Goal: Information Seeking & Learning: Check status

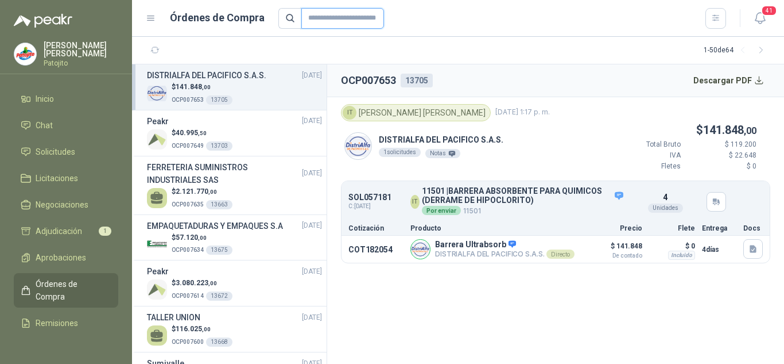
click at [311, 20] on input "text" at bounding box center [342, 18] width 83 height 21
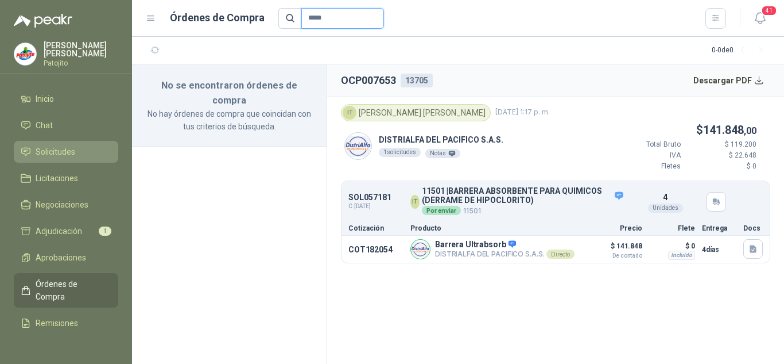
type input "*****"
click at [66, 148] on span "Solicitudes" at bounding box center [56, 151] width 40 height 13
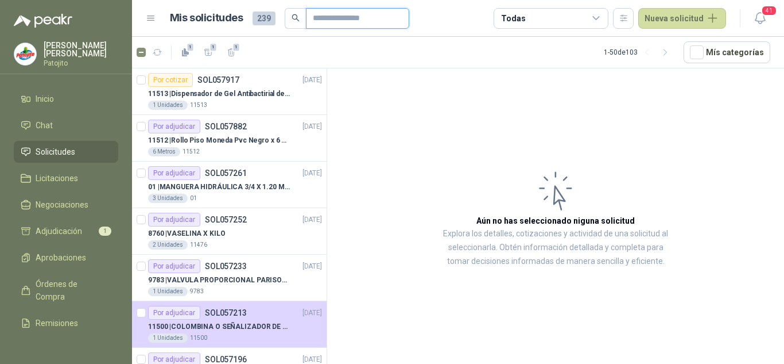
click at [368, 14] on input "text" at bounding box center [353, 19] width 80 height 20
type input "*****"
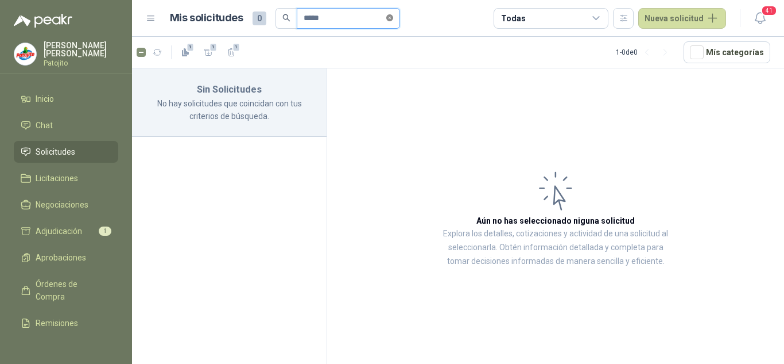
click at [393, 14] on icon "close-circle" at bounding box center [389, 17] width 7 height 7
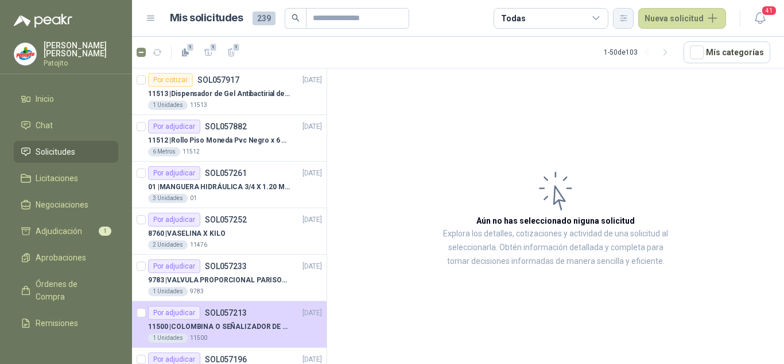
click at [629, 15] on icon "button" at bounding box center [624, 18] width 10 height 10
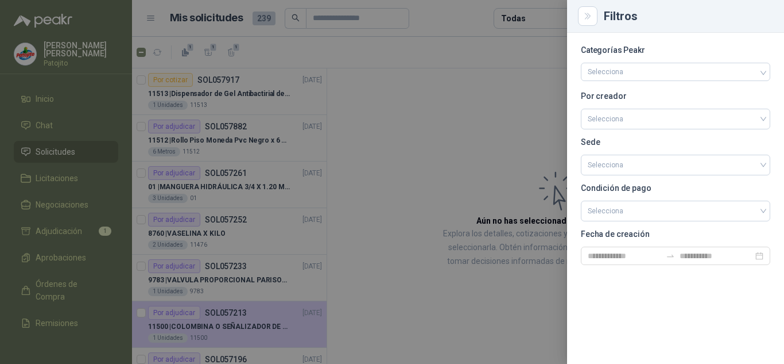
click at [472, 119] on div at bounding box center [392, 182] width 784 height 364
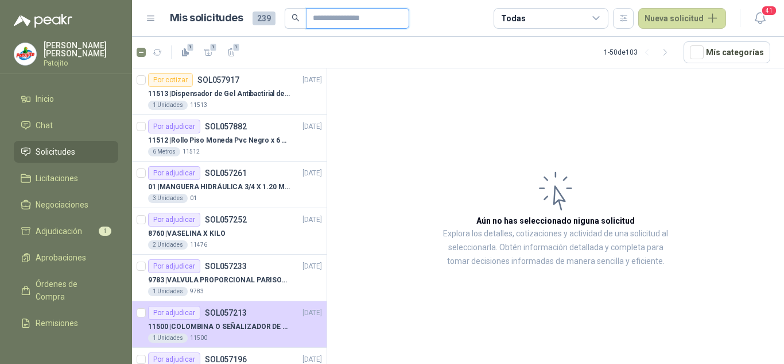
click at [331, 15] on input "text" at bounding box center [353, 19] width 80 height 20
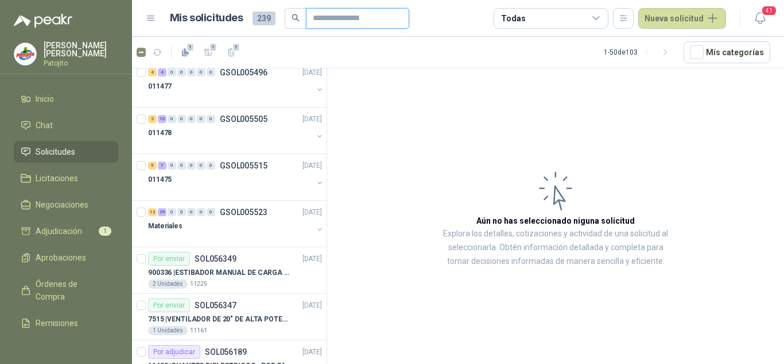
scroll to position [1263, 0]
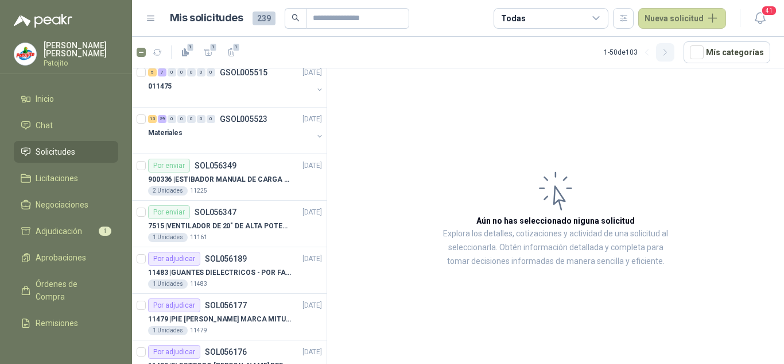
click at [675, 47] on button "button" at bounding box center [665, 52] width 18 height 18
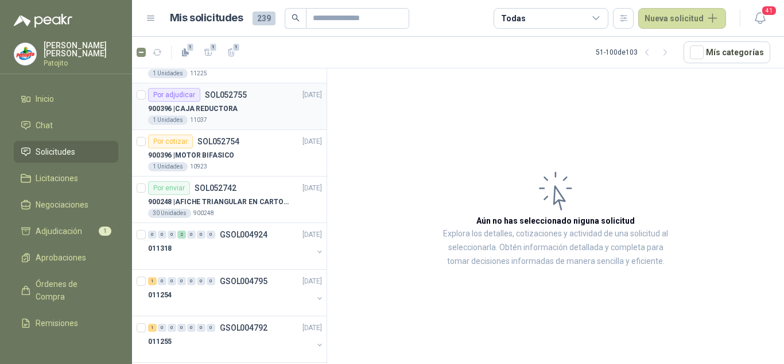
scroll to position [2043, 0]
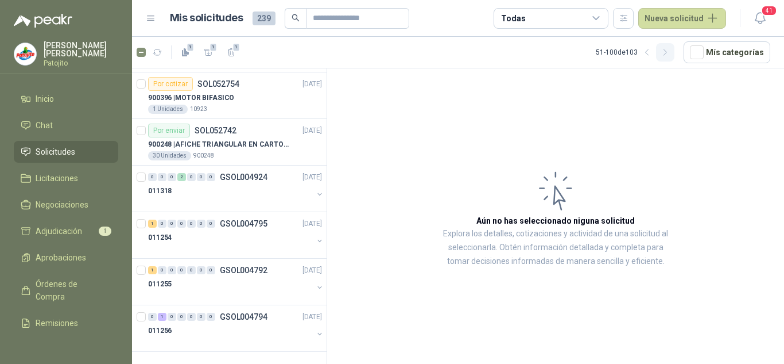
click at [665, 54] on icon "button" at bounding box center [666, 53] width 10 height 10
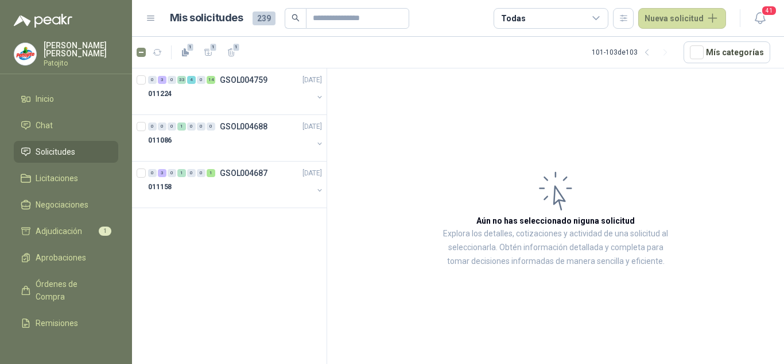
scroll to position [0, 0]
click at [650, 48] on icon "button" at bounding box center [648, 53] width 10 height 10
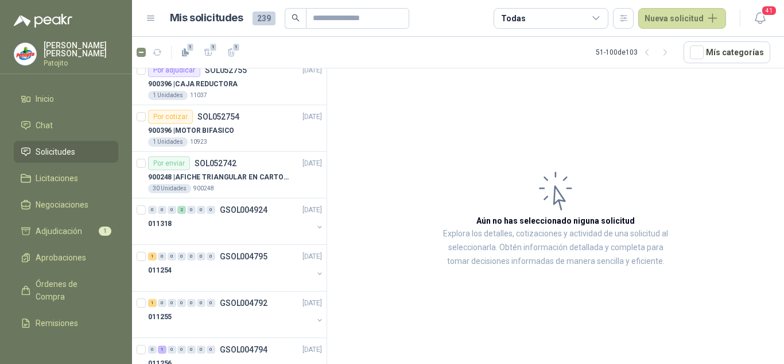
scroll to position [2043, 0]
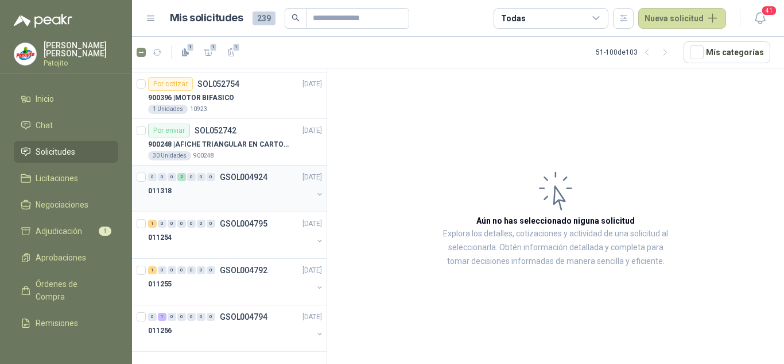
click at [265, 188] on div "011318" at bounding box center [230, 191] width 165 height 14
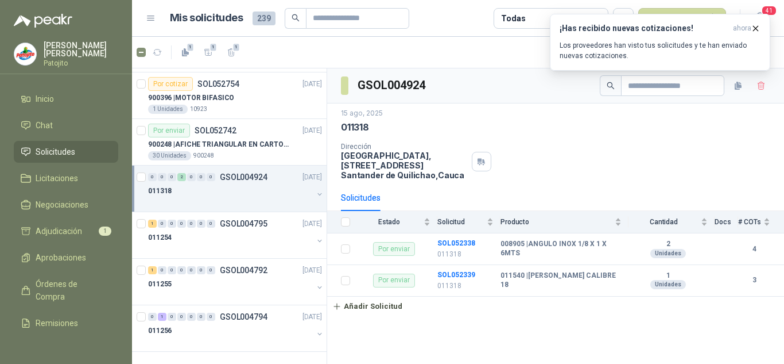
click at [272, 188] on div "011318" at bounding box center [230, 191] width 165 height 14
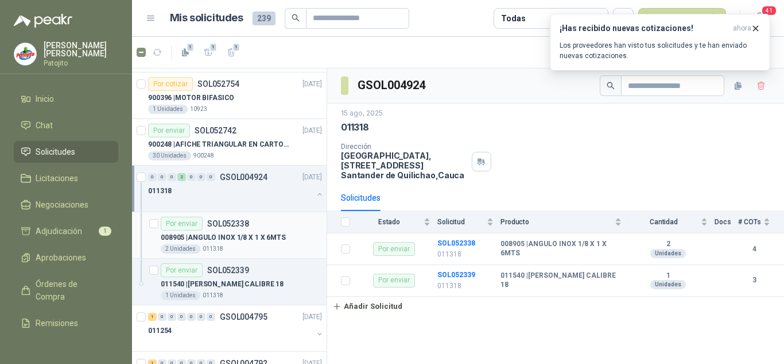
click at [269, 230] on div "008905 | ANGULO INOX 1/8 X 1 X 6MTS" at bounding box center [241, 237] width 161 height 14
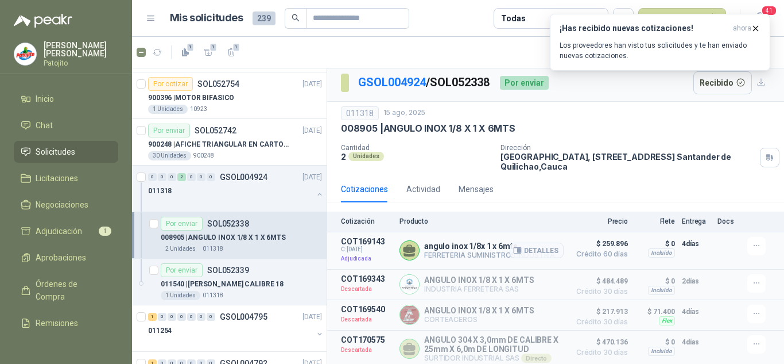
scroll to position [7, 0]
click at [277, 275] on div "Por enviar SOL052339" at bounding box center [241, 270] width 161 height 14
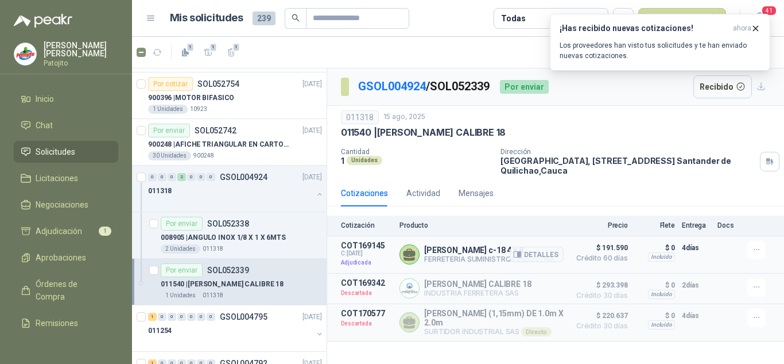
click at [615, 256] on span "Crédito 60 días" at bounding box center [599, 257] width 57 height 7
click at [748, 314] on button "button" at bounding box center [757, 317] width 18 height 18
click at [705, 315] on p "4 días" at bounding box center [696, 315] width 29 height 14
click at [759, 26] on icon "button" at bounding box center [756, 29] width 10 height 10
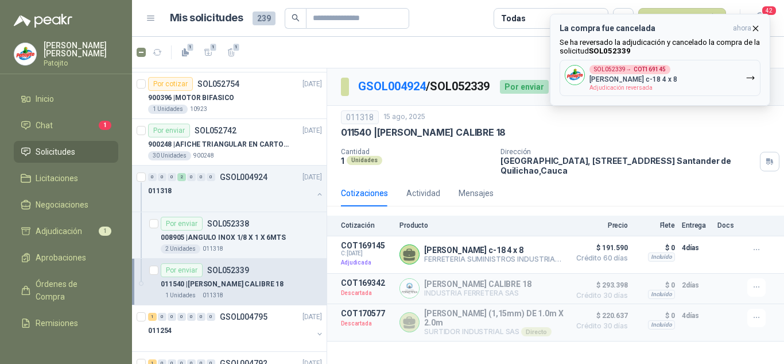
click at [755, 24] on icon "button" at bounding box center [756, 29] width 10 height 10
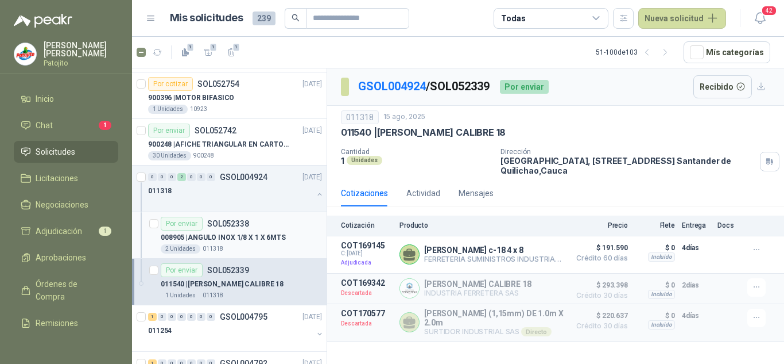
click at [248, 244] on div "2 Unidades 011318" at bounding box center [241, 248] width 161 height 9
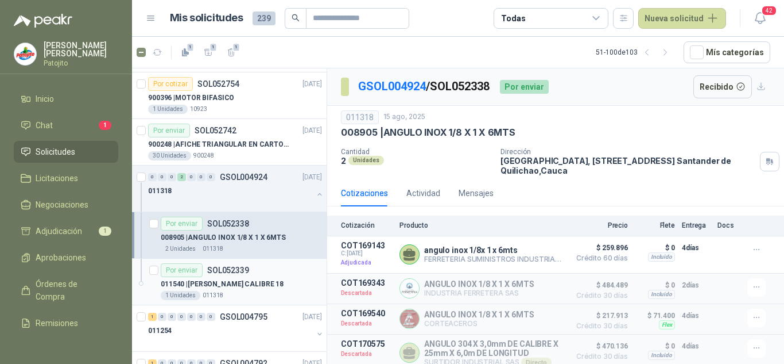
click at [245, 279] on p "011540 | [PERSON_NAME] CALIBRE 18" at bounding box center [222, 284] width 123 height 11
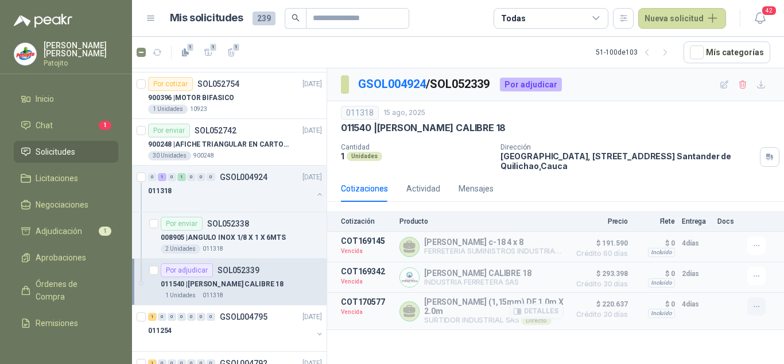
click at [753, 304] on icon "button" at bounding box center [757, 306] width 10 height 10
click at [549, 353] on div "GSOL004924 / SOL052339 Por adjudicar 011318 [DATE] 011540 | LAMINA GALVANIZADA …" at bounding box center [555, 217] width 457 height 299
click at [756, 275] on icon "button" at bounding box center [757, 276] width 10 height 10
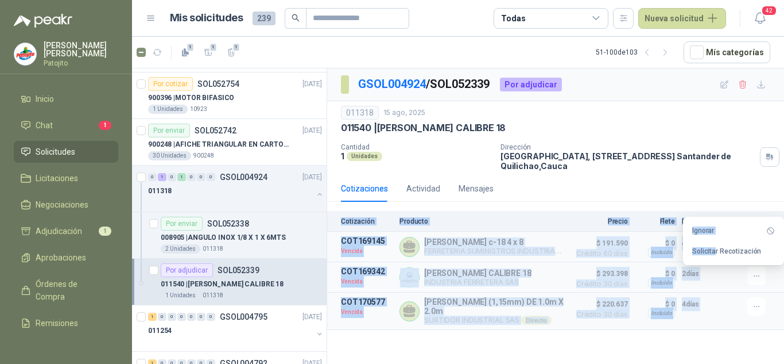
drag, startPoint x: 716, startPoint y: 253, endPoint x: 528, endPoint y: 199, distance: 195.9
click at [528, 199] on body "[PERSON_NAME] Inicio Chat 1 Solicitudes Licitaciones Negociaciones Adjudicación…" at bounding box center [392, 182] width 784 height 364
click at [577, 187] on div "Cotizaciones Actividad Mensajes" at bounding box center [556, 188] width 430 height 26
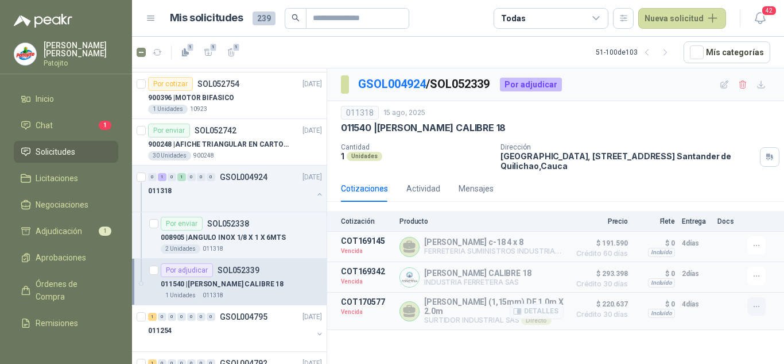
click at [760, 311] on icon "button" at bounding box center [757, 306] width 10 height 10
click at [726, 283] on button "Solicitar Recotización" at bounding box center [734, 282] width 92 height 18
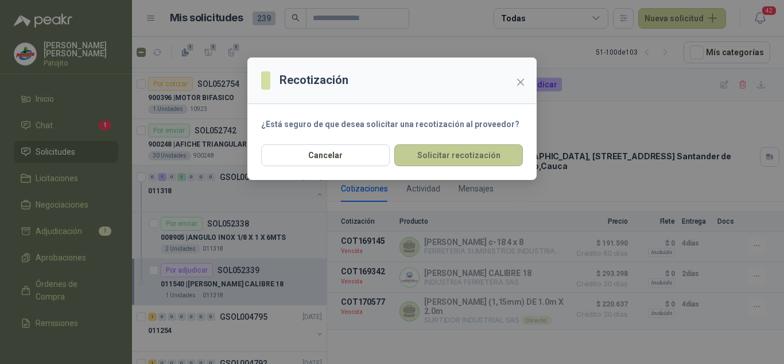
click at [465, 163] on button "Solicitar recotización" at bounding box center [459, 155] width 129 height 22
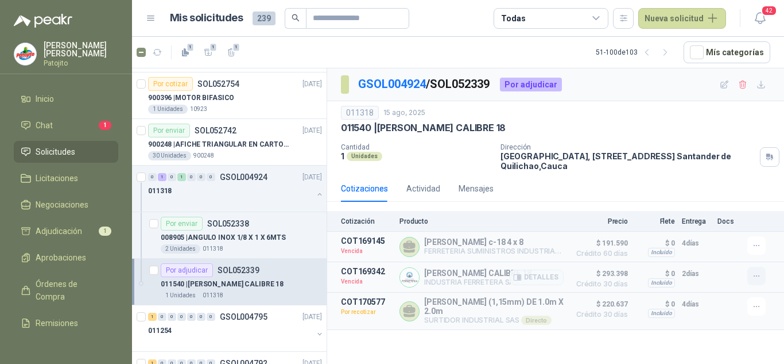
click at [758, 276] on icon "button" at bounding box center [757, 276] width 10 height 10
click at [717, 250] on button "Solicitar Recotización" at bounding box center [734, 251] width 92 height 18
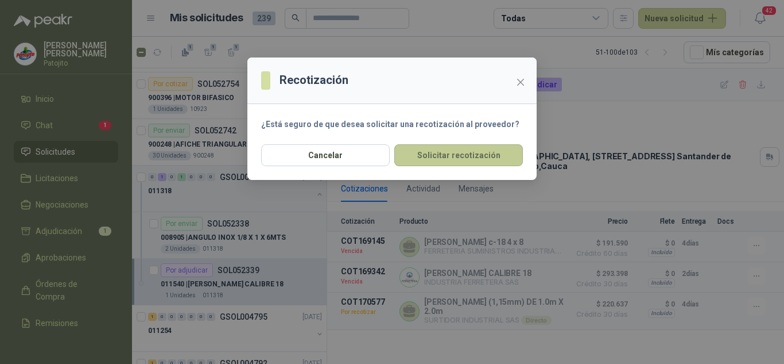
click at [465, 148] on button "Solicitar recotización" at bounding box center [459, 155] width 129 height 22
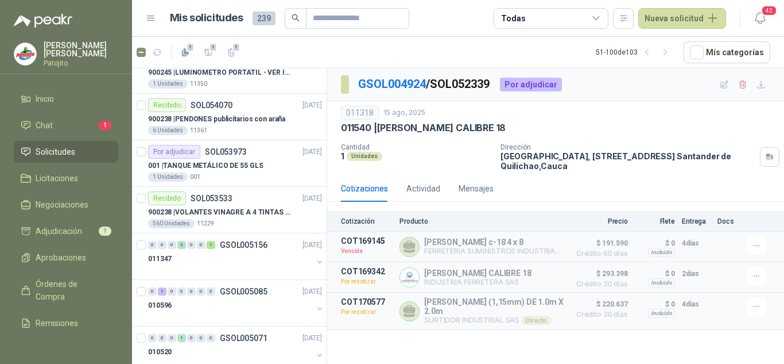
scroll to position [607, 0]
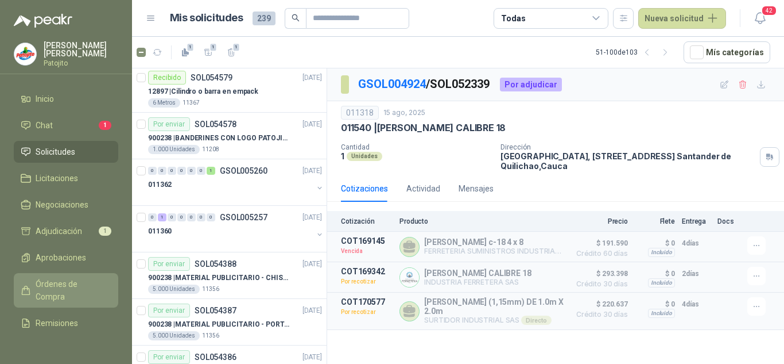
click at [50, 281] on span "Órdenes de Compra" at bounding box center [72, 289] width 72 height 25
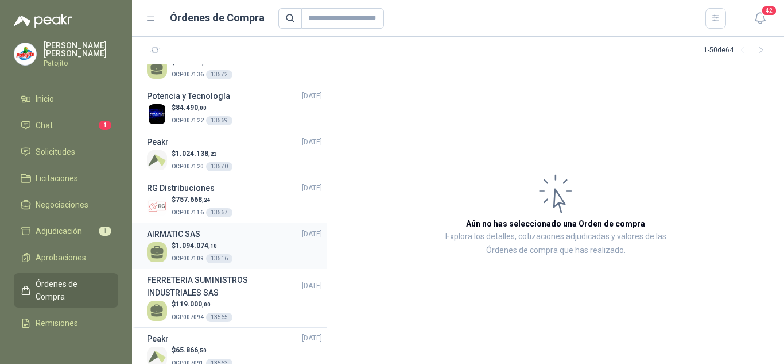
scroll to position [2097, 0]
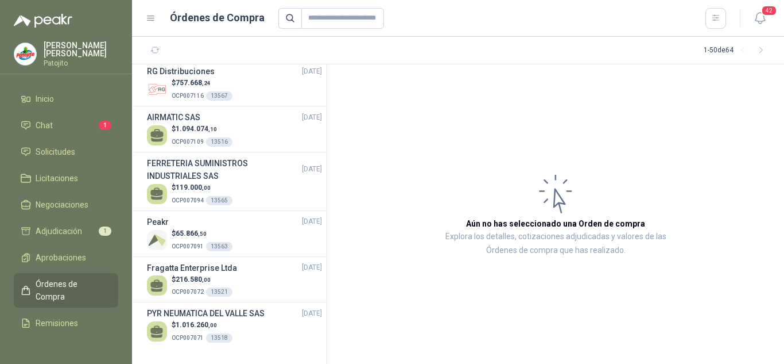
click at [141, 16] on header "Órdenes de Compra 42" at bounding box center [458, 18] width 652 height 37
click at [145, 16] on header "Órdenes de Compra 42" at bounding box center [458, 18] width 652 height 37
click at [156, 20] on icon at bounding box center [151, 18] width 10 height 10
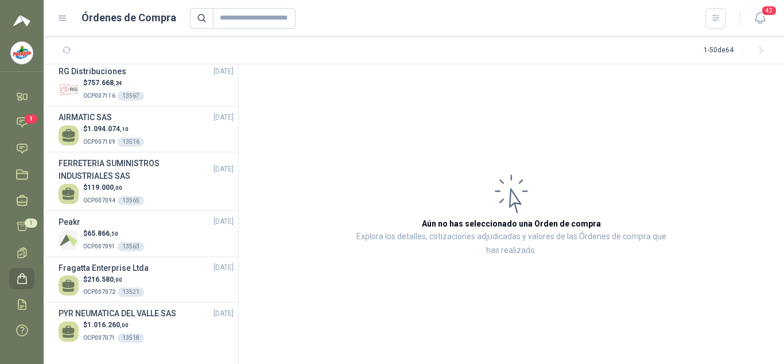
click at [64, 18] on icon at bounding box center [62, 18] width 7 height 5
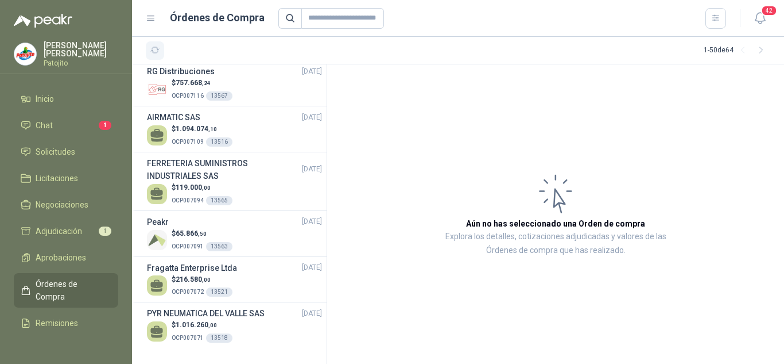
click at [153, 50] on icon "button" at bounding box center [155, 50] width 10 height 10
click at [754, 48] on button "button" at bounding box center [761, 50] width 18 height 18
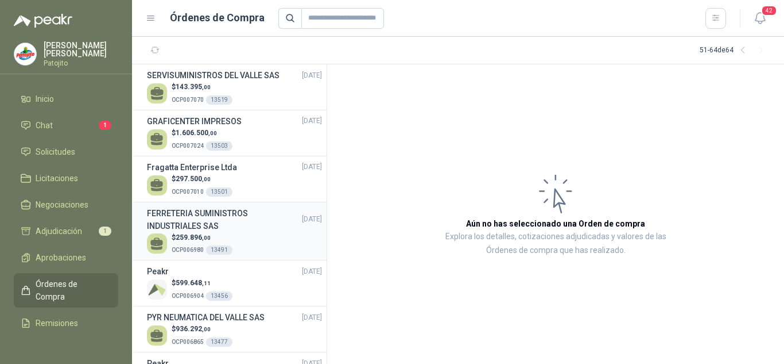
click at [264, 223] on h3 "FERRETERIA SUMINISTROS INDUSTRIALES SAS" at bounding box center [224, 219] width 155 height 25
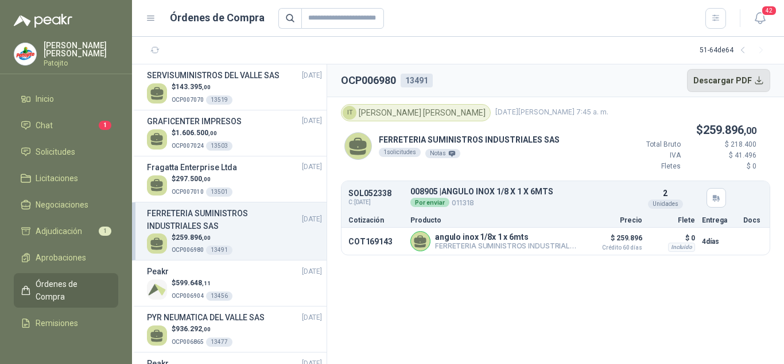
click at [744, 75] on button "Descargar PDF" at bounding box center [729, 80] width 84 height 23
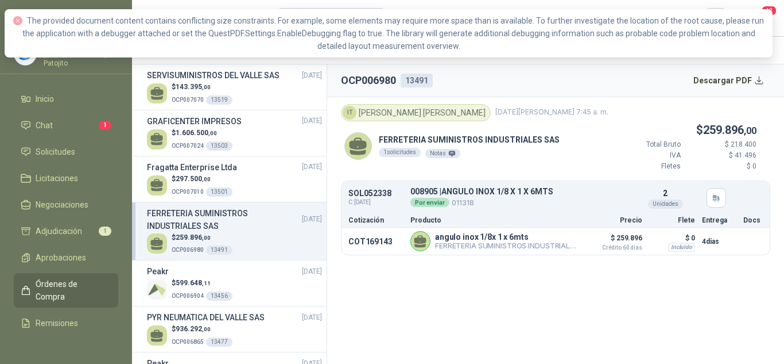
click at [652, 102] on article "IT [PERSON_NAME] [DATE][PERSON_NAME] 7:45 a. m. FERRETERIA SUMINISTROS INDUSTRI…" at bounding box center [555, 179] width 457 height 165
click at [529, 146] on p "FERRETERIA SUMINISTROS INDUSTRIALES SAS" at bounding box center [469, 139] width 181 height 13
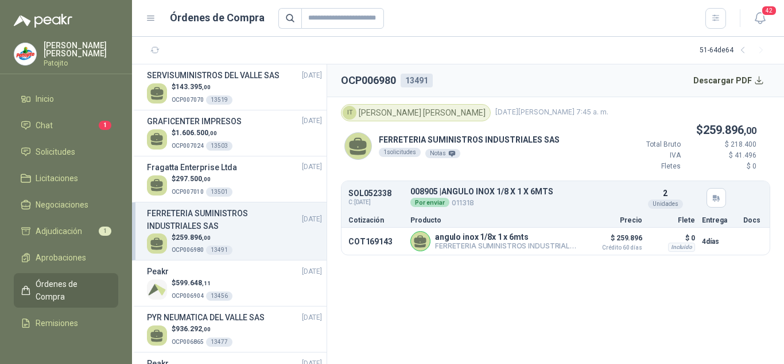
click at [529, 109] on span "[DATE][PERSON_NAME] 7:45 a. m." at bounding box center [552, 112] width 113 height 11
click at [512, 123] on div "FERRETERIA SUMINISTROS INDUSTRIALES SAS 1 solicitudes Notas" at bounding box center [452, 146] width 215 height 51
click at [60, 115] on link "Chat 1" at bounding box center [66, 125] width 105 height 22
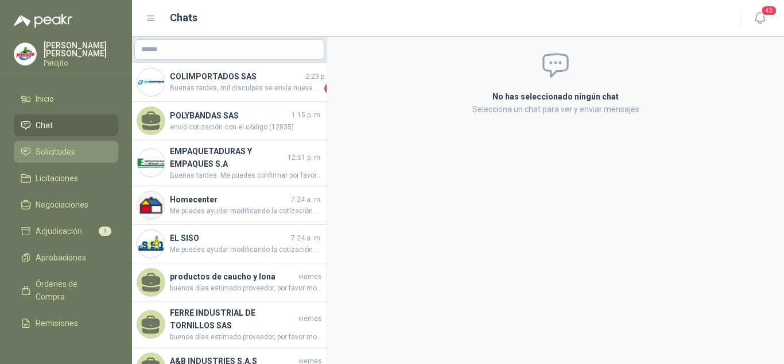
click at [57, 146] on span "Solicitudes" at bounding box center [56, 151] width 40 height 13
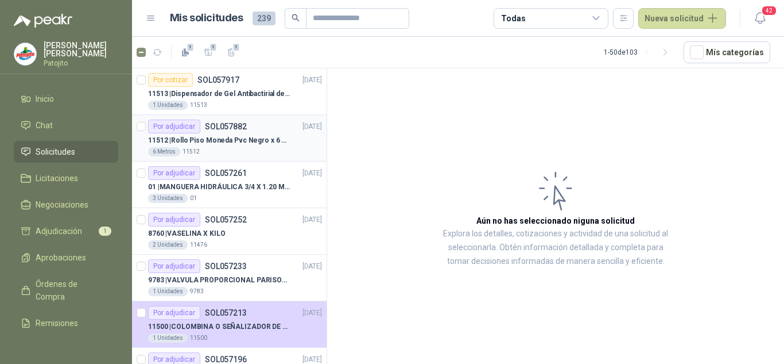
click at [226, 125] on p "SOL057882" at bounding box center [226, 126] width 42 height 8
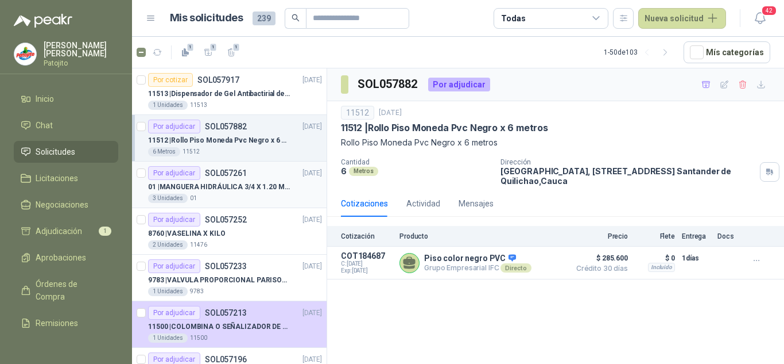
click at [229, 175] on p "SOL057261" at bounding box center [226, 173] width 42 height 8
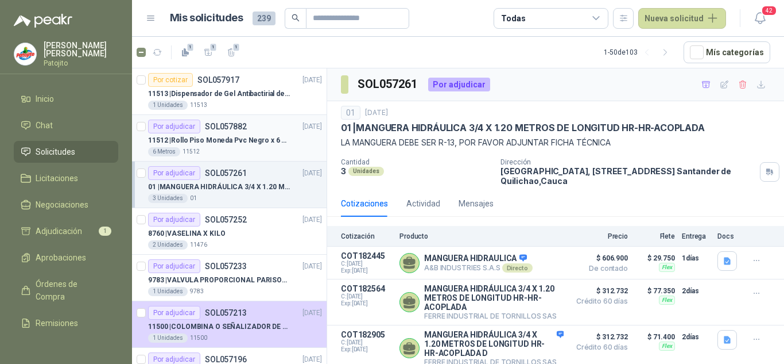
click at [241, 139] on p "11512 | [PERSON_NAME] Pvc Negro x 6 metros" at bounding box center [219, 140] width 143 height 11
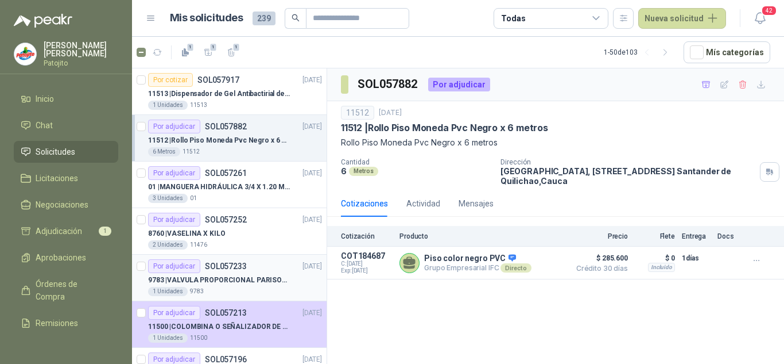
click at [273, 279] on p "9783 | VALVULA PROPORCIONAL PARISON 0811404612 / 4WRPEH6C4 [PERSON_NAME]" at bounding box center [219, 280] width 143 height 11
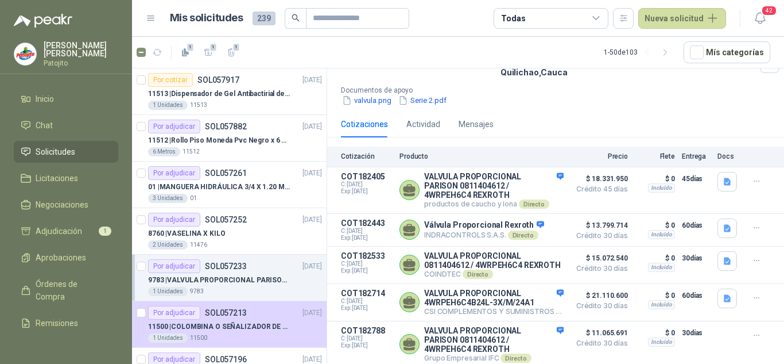
scroll to position [125, 0]
click at [325, 19] on input "text" at bounding box center [353, 19] width 80 height 20
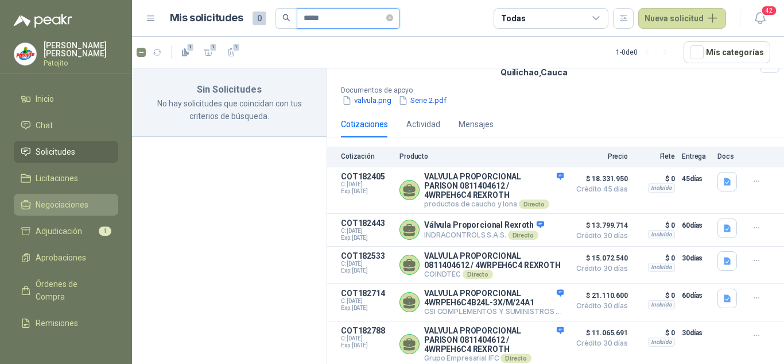
type input "*****"
click at [72, 198] on span "Negociaciones" at bounding box center [62, 204] width 53 height 13
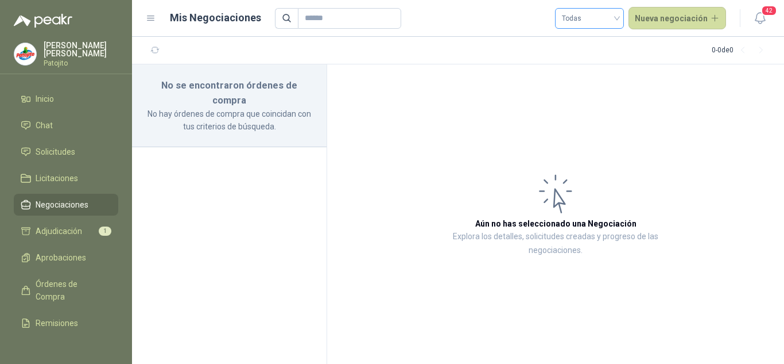
click at [605, 17] on span "Todas" at bounding box center [589, 18] width 55 height 17
click at [509, 65] on article "Aún no has seleccionado una Negociación Explora los detalles, solicitudes cread…" at bounding box center [555, 213] width 457 height 299
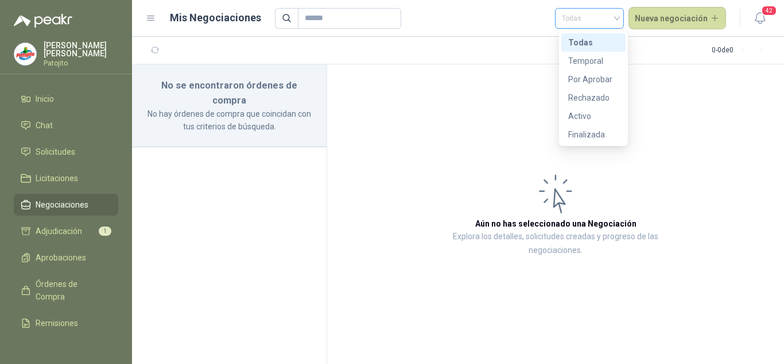
click at [623, 11] on div "Todas" at bounding box center [589, 18] width 69 height 21
click at [55, 148] on span "Solicitudes" at bounding box center [56, 151] width 40 height 13
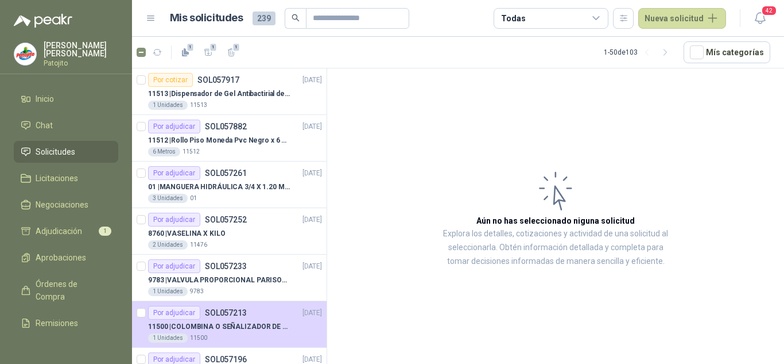
click at [553, 16] on div "Todas" at bounding box center [551, 18] width 115 height 21
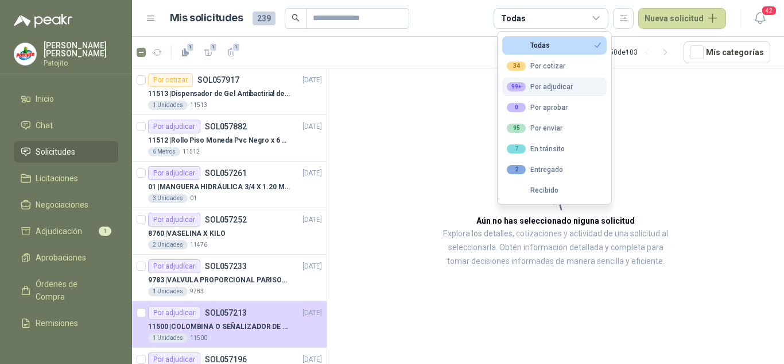
click at [556, 89] on div "99+ Por adjudicar" at bounding box center [540, 86] width 66 height 9
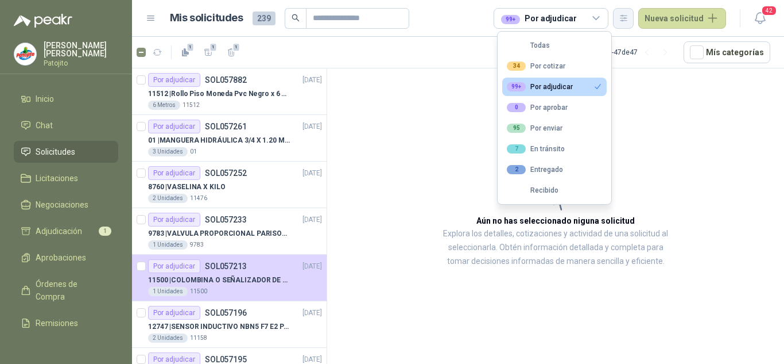
click at [631, 24] on button "button" at bounding box center [623, 18] width 21 height 21
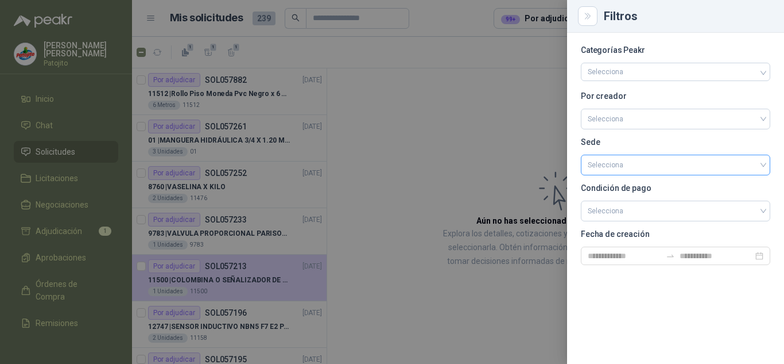
click at [629, 169] on input "search" at bounding box center [676, 163] width 176 height 17
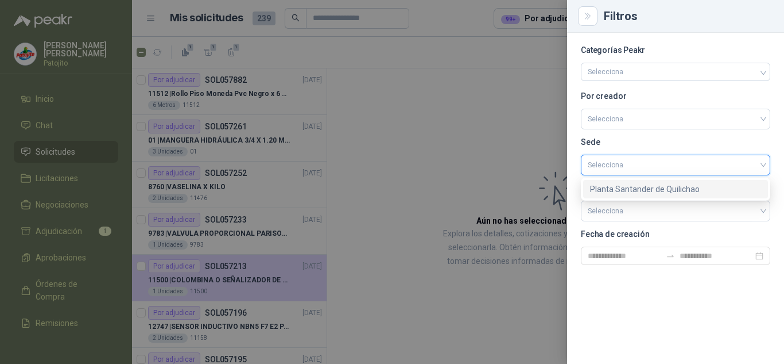
click at [624, 156] on input "search" at bounding box center [676, 163] width 176 height 17
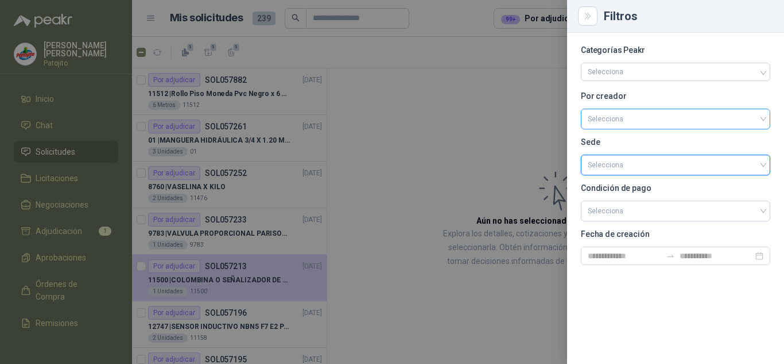
click at [616, 119] on input "search" at bounding box center [676, 117] width 176 height 17
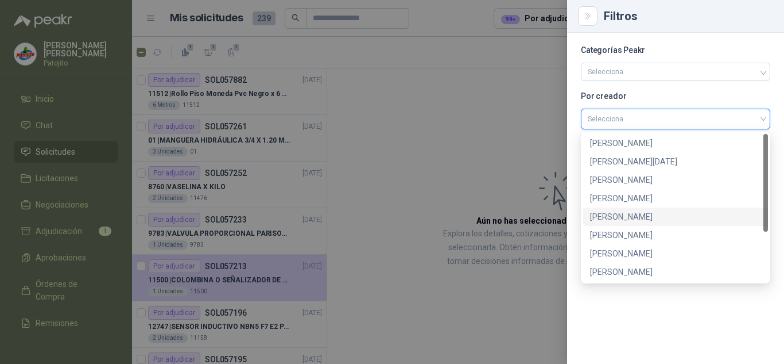
click at [628, 214] on div "[PERSON_NAME]" at bounding box center [675, 216] width 171 height 13
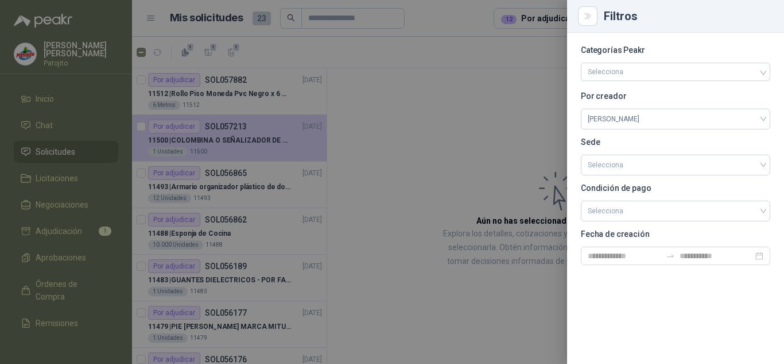
click at [387, 115] on div at bounding box center [392, 182] width 784 height 364
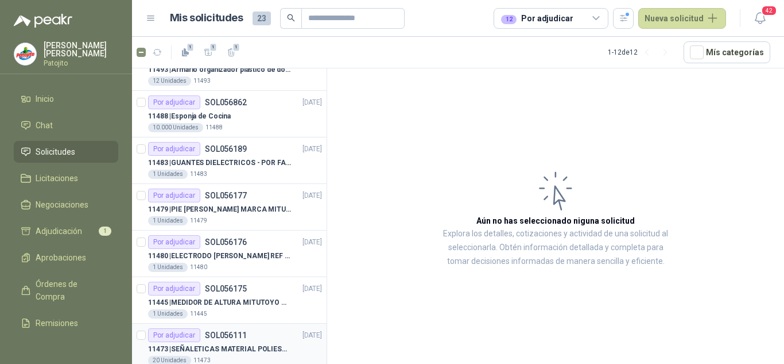
scroll to position [275, 0]
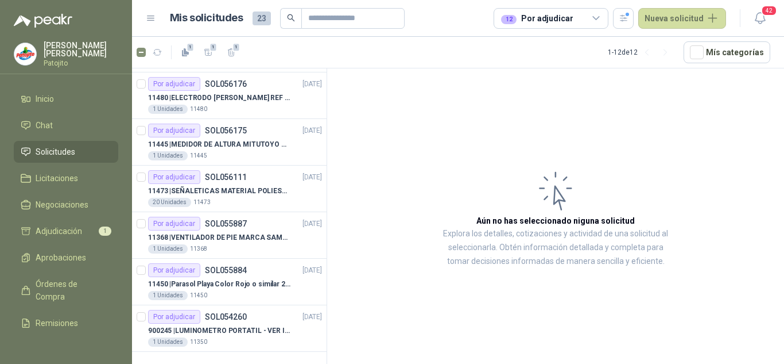
click at [592, 22] on div "12 Por adjudicar" at bounding box center [551, 18] width 115 height 21
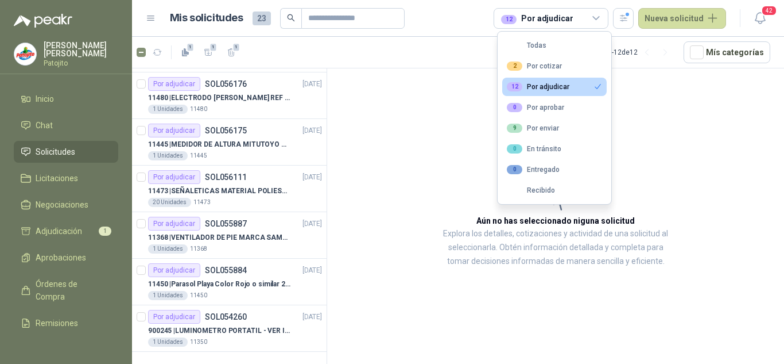
click at [659, 80] on article "Aún no has seleccionado niguna solicitud Explora los detalles, cotizaciones y a…" at bounding box center [555, 217] width 457 height 299
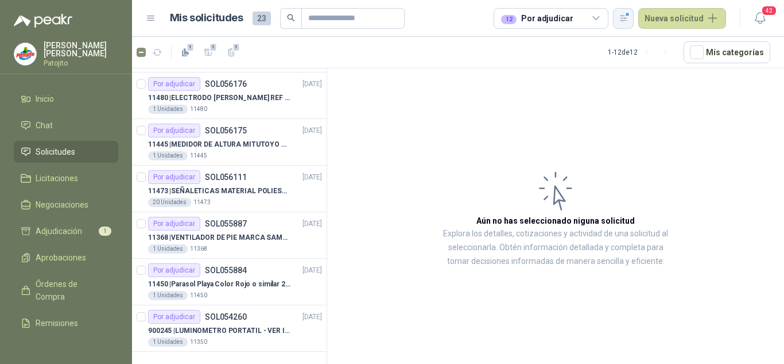
click at [627, 18] on icon "button" at bounding box center [624, 18] width 6 height 6
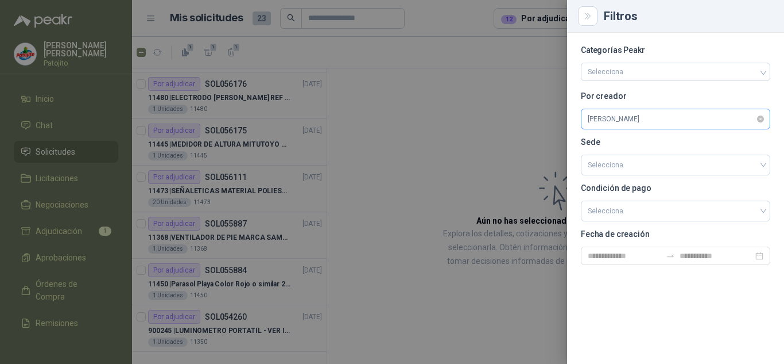
click at [628, 120] on span "[PERSON_NAME]" at bounding box center [676, 118] width 176 height 17
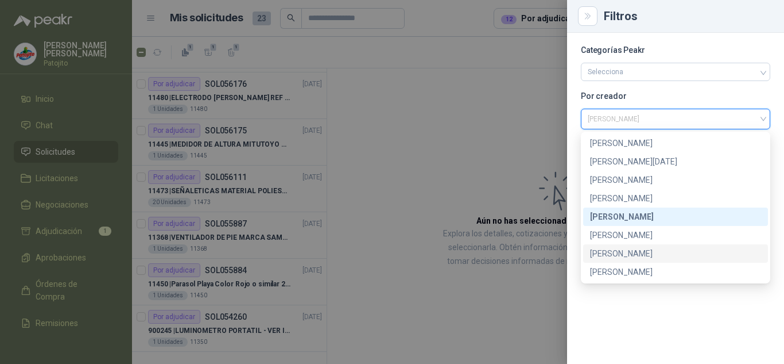
scroll to position [74, 0]
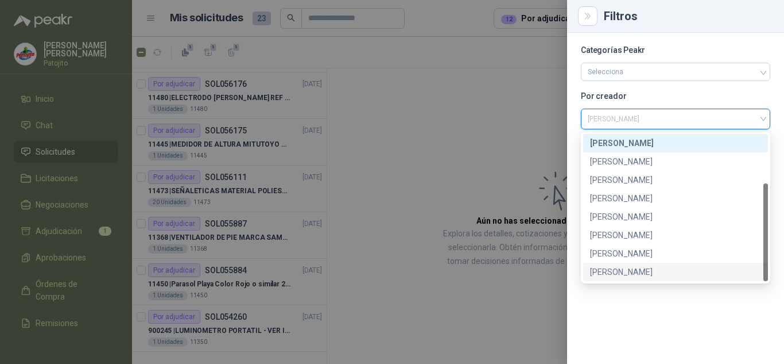
click at [634, 268] on div "[PERSON_NAME]" at bounding box center [675, 271] width 171 height 13
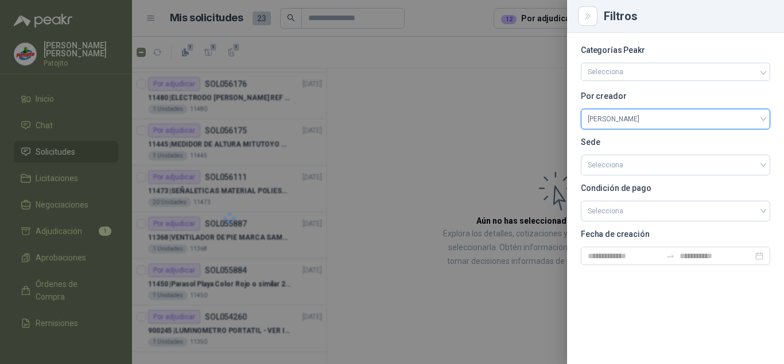
scroll to position [0, 0]
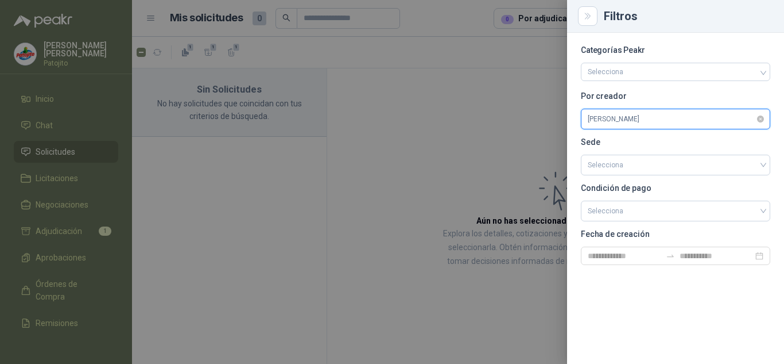
click at [614, 118] on span "[PERSON_NAME]" at bounding box center [676, 118] width 176 height 17
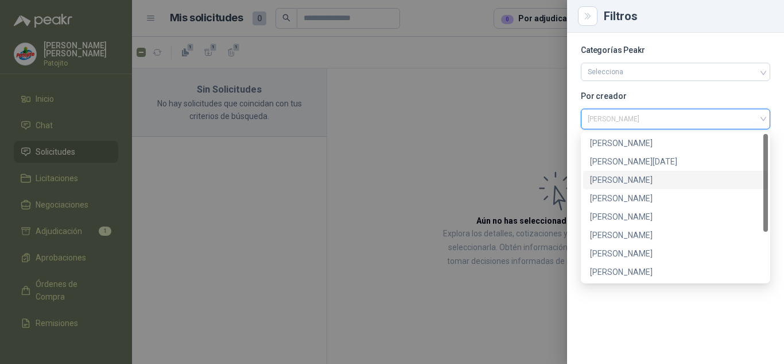
click at [635, 174] on div "[PERSON_NAME]" at bounding box center [675, 179] width 171 height 13
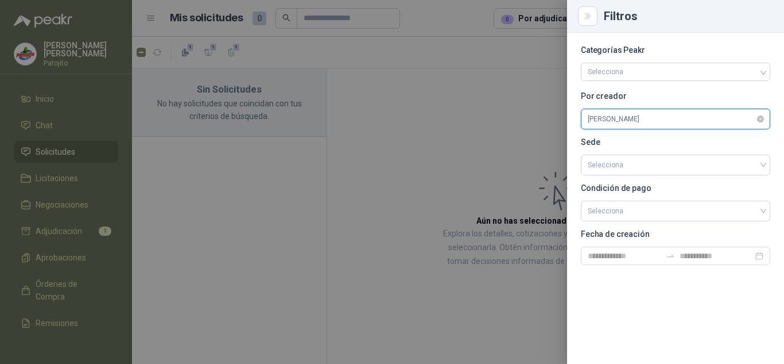
click at [654, 111] on span "[PERSON_NAME]" at bounding box center [676, 118] width 176 height 17
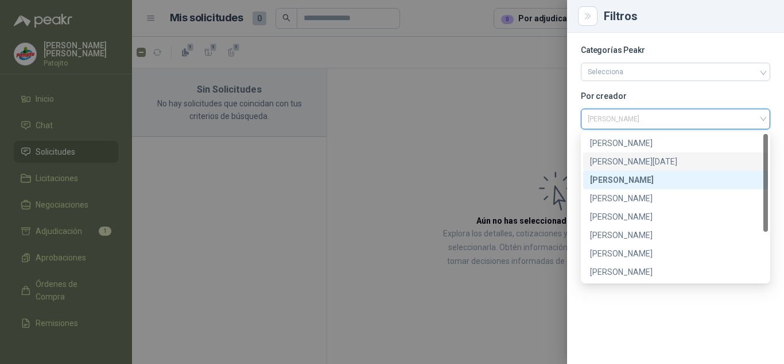
click at [482, 141] on div at bounding box center [392, 182] width 784 height 364
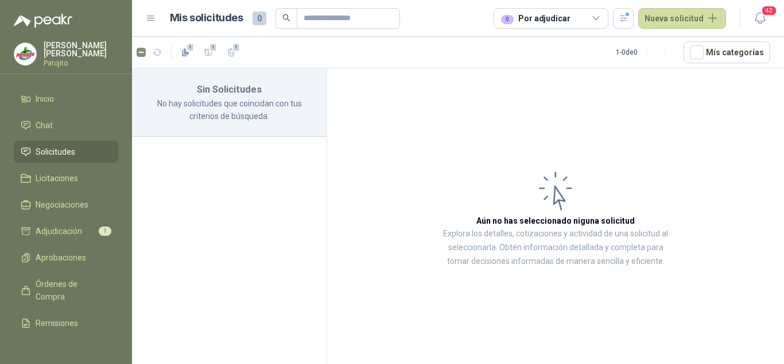
click at [597, 21] on icon at bounding box center [597, 18] width 10 height 10
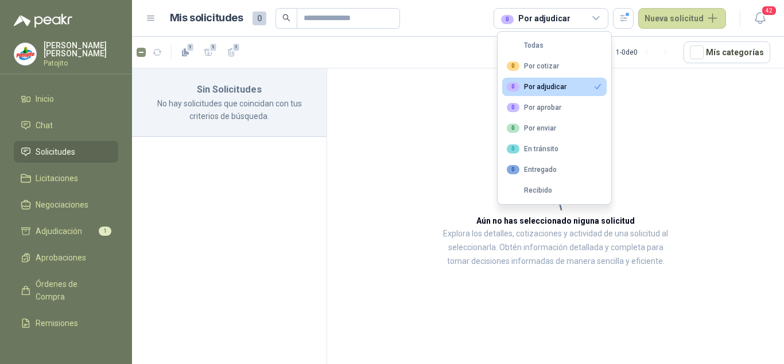
click at [552, 85] on div "0 Por adjudicar" at bounding box center [537, 86] width 60 height 9
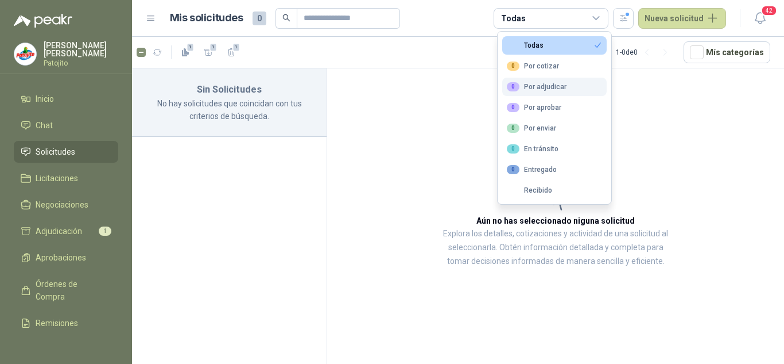
click at [547, 88] on div "0 Por adjudicar" at bounding box center [537, 86] width 60 height 9
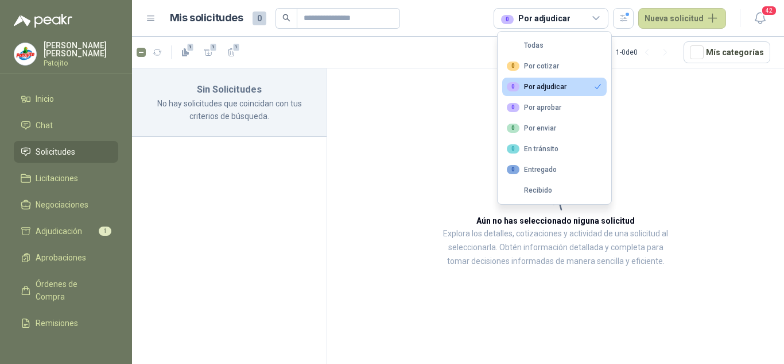
click at [50, 154] on span "Solicitudes" at bounding box center [56, 151] width 40 height 13
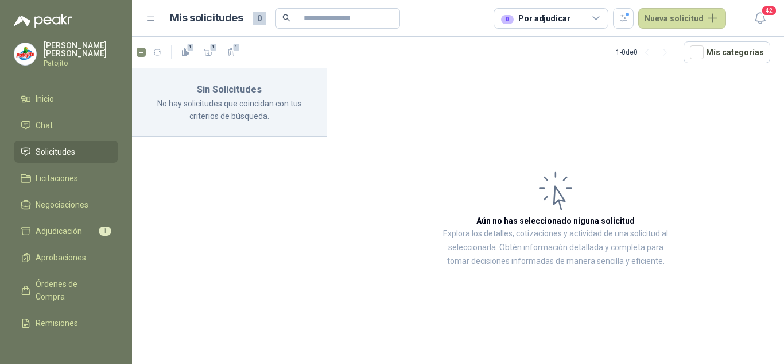
click at [50, 153] on span "Solicitudes" at bounding box center [56, 151] width 40 height 13
click at [586, 17] on div "0 Por adjudicar" at bounding box center [551, 18] width 115 height 21
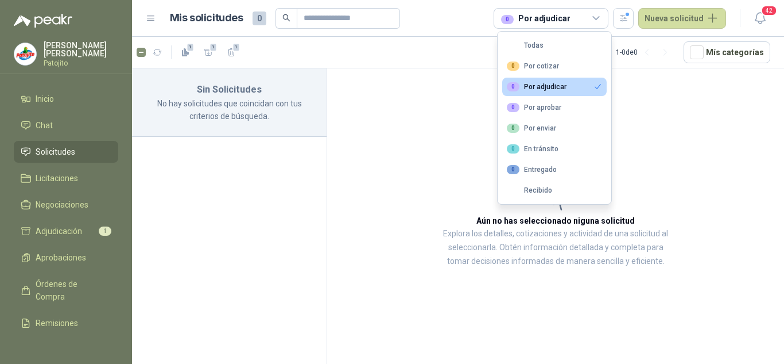
click at [639, 17] on div "0 Por adjudicar Nueva solicitud" at bounding box center [610, 18] width 233 height 21
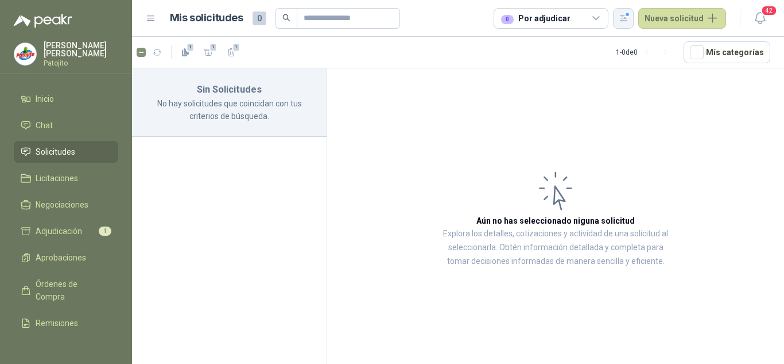
click at [628, 17] on div "button" at bounding box center [624, 18] width 10 height 10
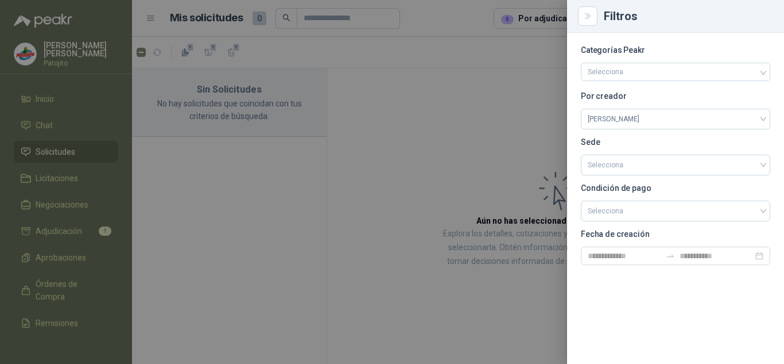
click at [546, 97] on div at bounding box center [392, 182] width 784 height 364
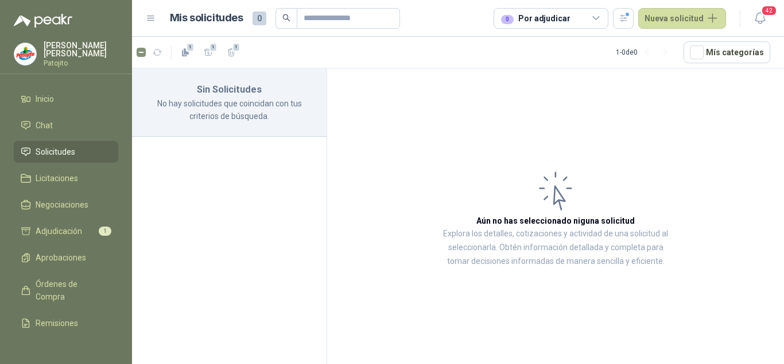
click at [565, 18] on div "0 Por adjudicar" at bounding box center [535, 18] width 69 height 13
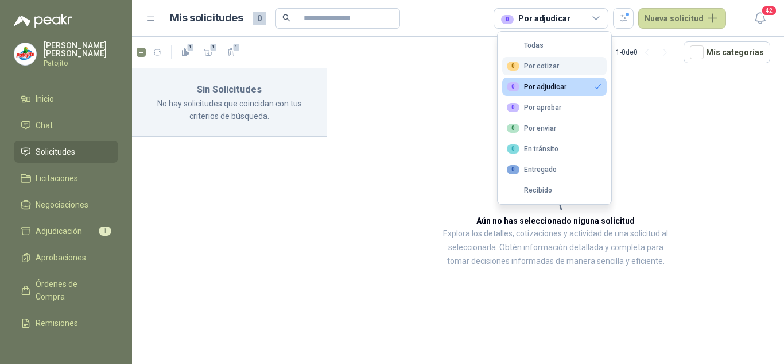
click at [547, 68] on div "0 Por cotizar" at bounding box center [533, 65] width 52 height 9
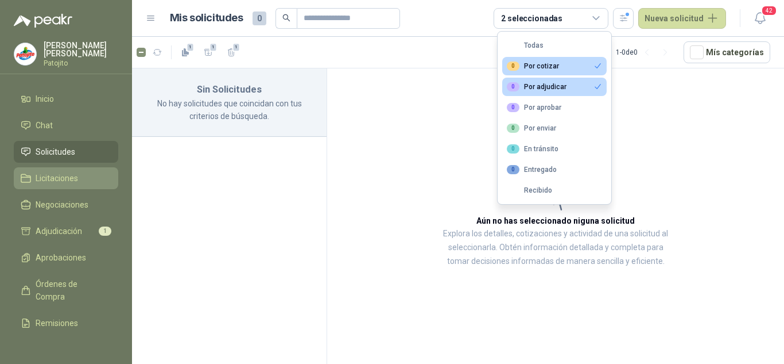
click at [57, 170] on link "Licitaciones" at bounding box center [66, 178] width 105 height 22
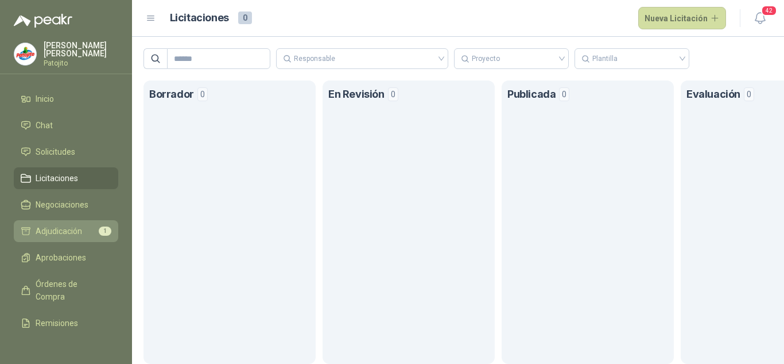
click at [63, 228] on span "Adjudicación" at bounding box center [59, 231] width 47 height 13
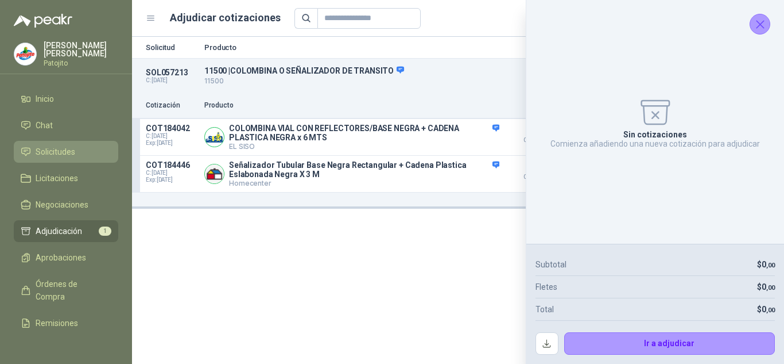
click at [62, 148] on span "Solicitudes" at bounding box center [56, 151] width 40 height 13
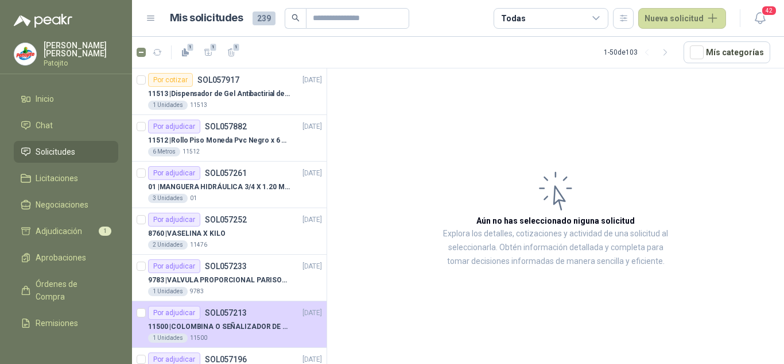
click at [600, 16] on icon at bounding box center [597, 18] width 10 height 10
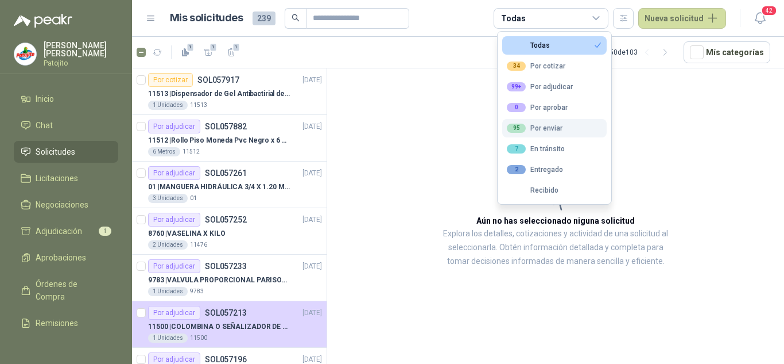
click at [547, 127] on div "95 Por enviar" at bounding box center [535, 127] width 56 height 9
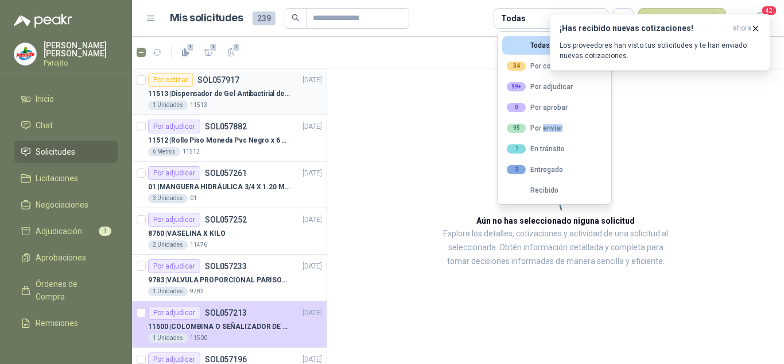
click at [218, 94] on p "11513 | Dispensador de Gel Antibactirial de Pedal" at bounding box center [219, 93] width 143 height 11
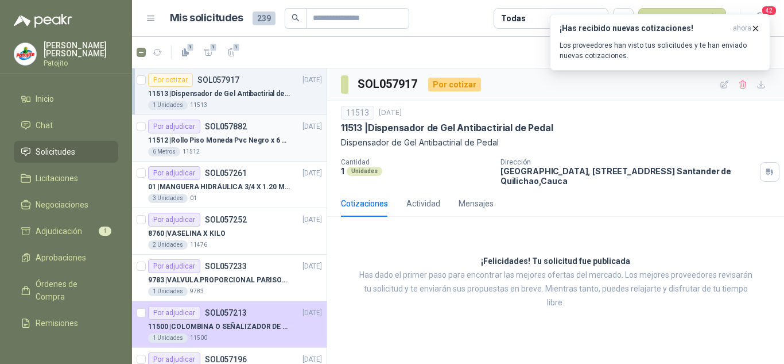
click at [227, 140] on p "11512 | [PERSON_NAME] Pvc Negro x 6 metros" at bounding box center [219, 140] width 143 height 11
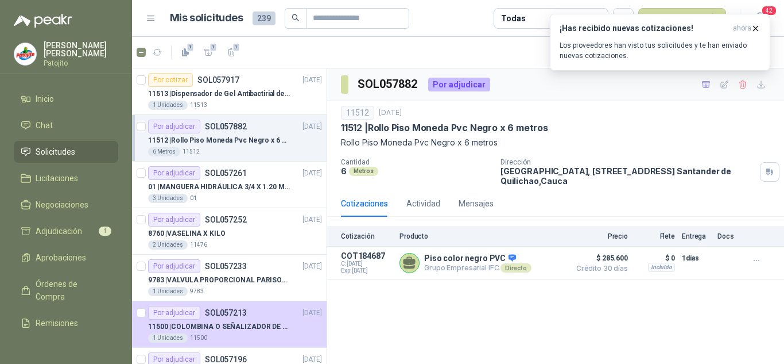
click at [61, 149] on span "Solicitudes" at bounding box center [56, 151] width 40 height 13
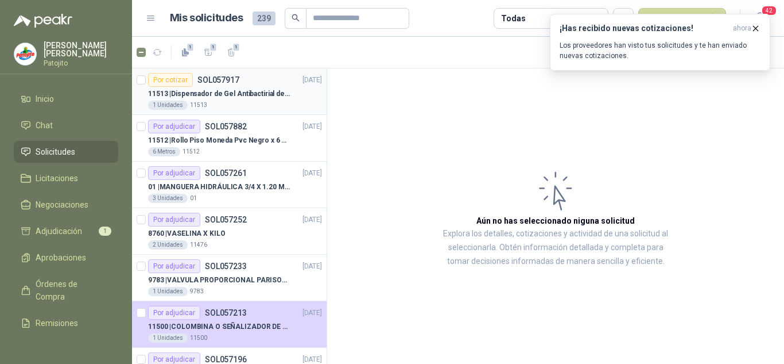
click at [225, 95] on p "11513 | Dispensador de Gel Antibactirial de Pedal" at bounding box center [219, 93] width 143 height 11
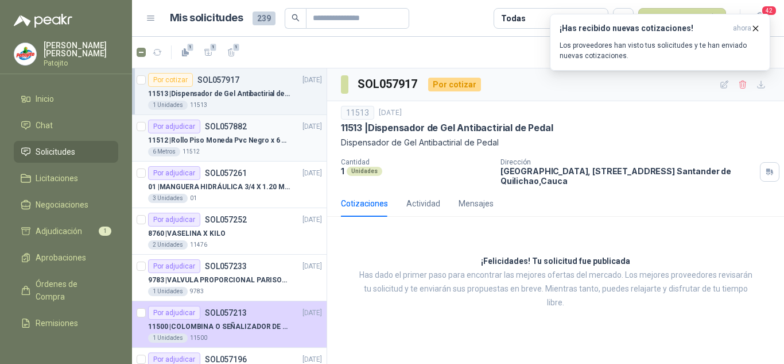
click at [236, 144] on p "11512 | [PERSON_NAME] Pvc Negro x 6 metros" at bounding box center [219, 140] width 143 height 11
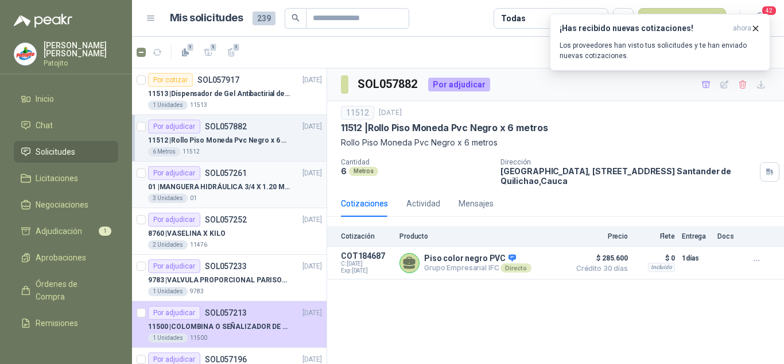
click at [246, 182] on p "01 | MANGUERA HIDRÁULICA 3/4 X 1.20 METROS DE LONGITUD HR-HR-ACOPLADA" at bounding box center [219, 186] width 143 height 11
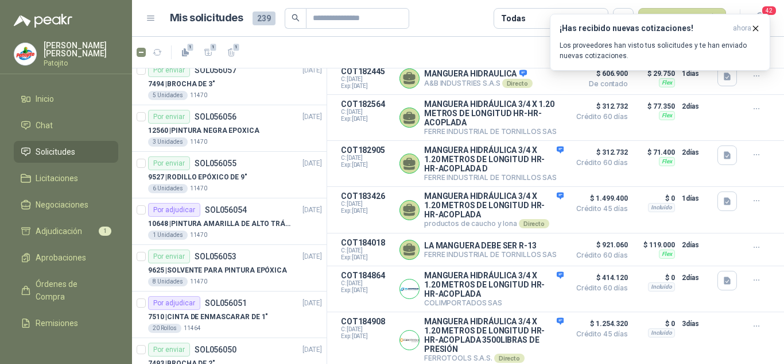
scroll to position [2043, 0]
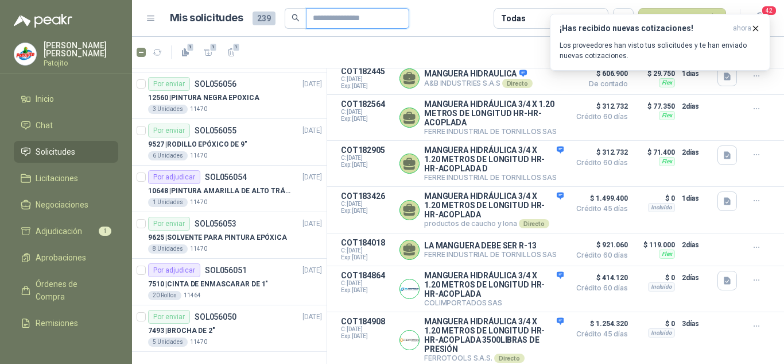
click at [326, 16] on input "text" at bounding box center [353, 19] width 80 height 20
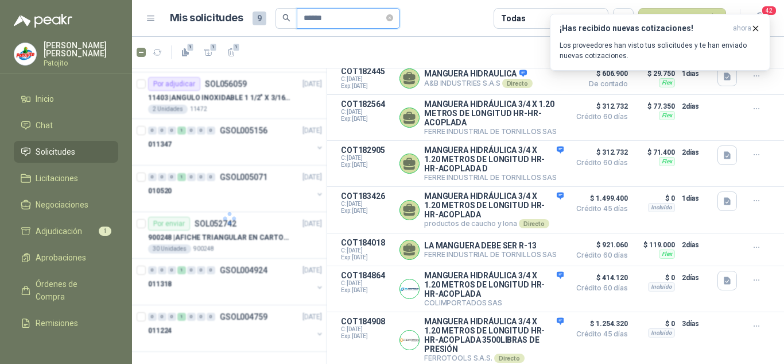
scroll to position [0, 0]
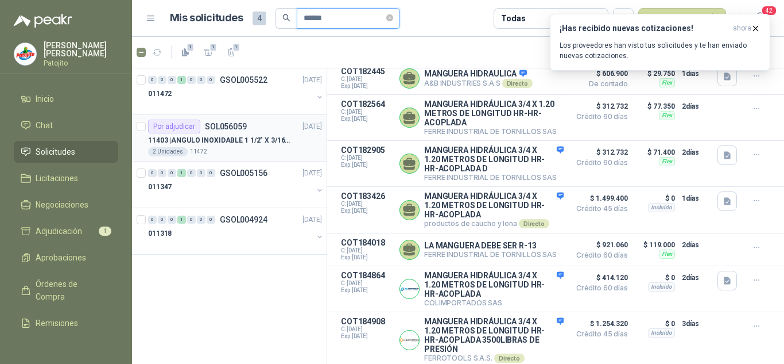
type input "******"
click at [258, 130] on div "Por adjudicar SOL056059 [DATE]" at bounding box center [235, 126] width 174 height 14
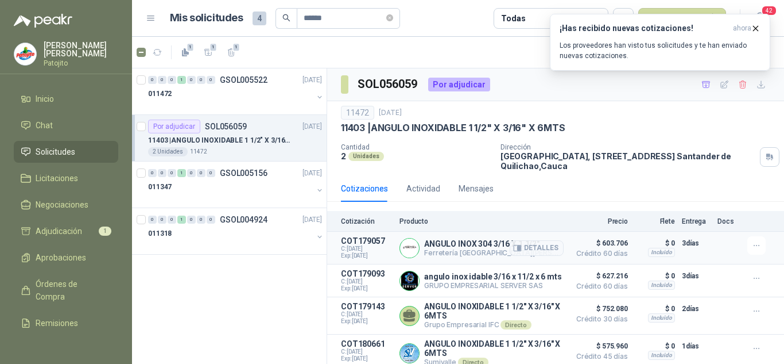
scroll to position [51, 0]
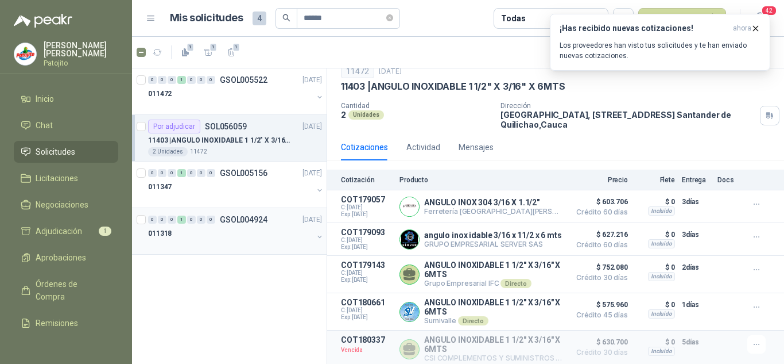
click at [265, 218] on p "GSOL004924" at bounding box center [244, 219] width 48 height 8
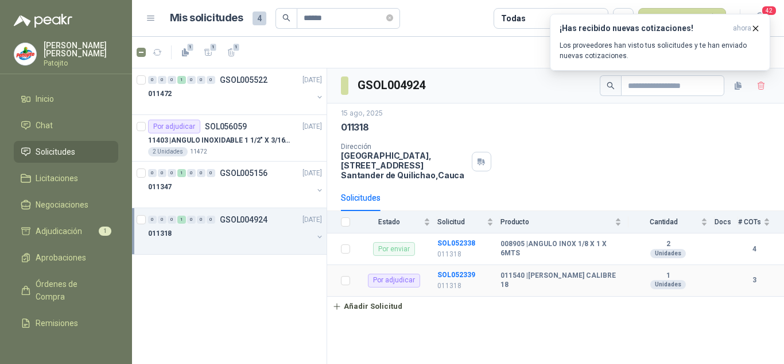
click at [581, 282] on b "011540 | [PERSON_NAME] CALIBRE 18" at bounding box center [561, 280] width 121 height 18
click at [543, 276] on b "011540 | [PERSON_NAME] CALIBRE 18" at bounding box center [561, 280] width 121 height 18
click at [254, 221] on p "GSOL004924" at bounding box center [244, 219] width 48 height 8
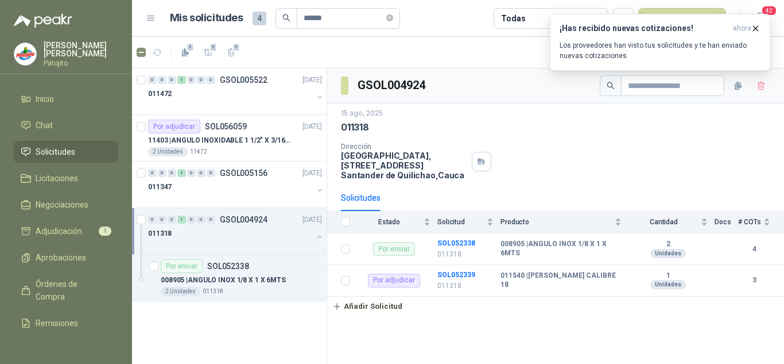
click at [273, 238] on div "011318" at bounding box center [230, 233] width 165 height 14
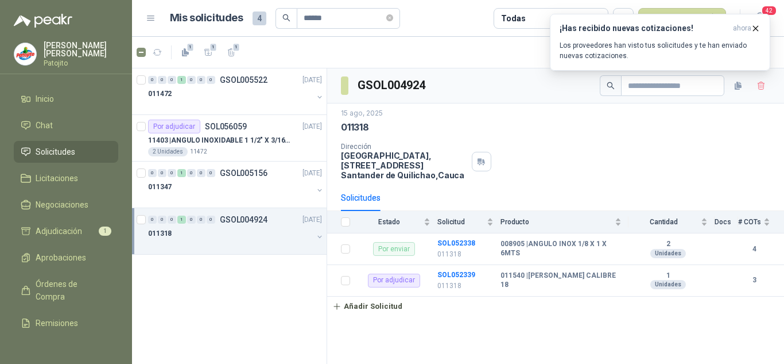
click at [276, 241] on div at bounding box center [230, 244] width 165 height 9
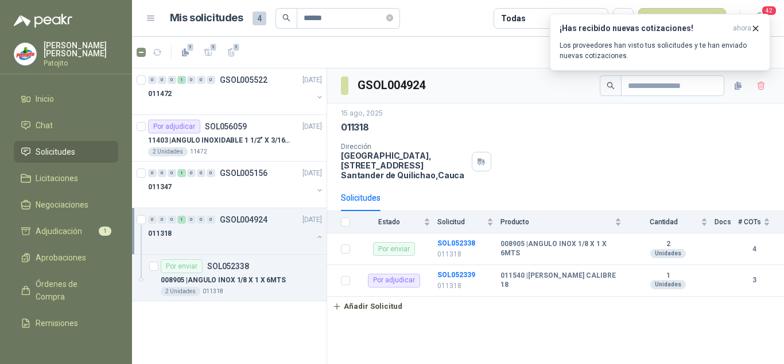
click at [357, 123] on p "011318" at bounding box center [355, 127] width 28 height 12
click at [357, 122] on p "011318" at bounding box center [355, 127] width 28 height 12
copy p "011318"
click at [265, 281] on p "008905 | ANGULO INOX 1/8 X 1 X 6MTS" at bounding box center [223, 280] width 125 height 11
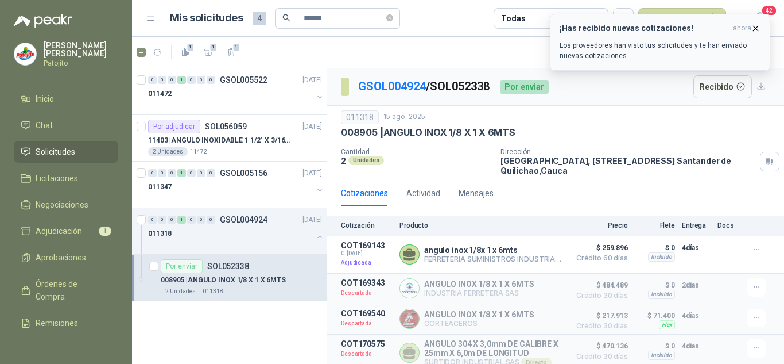
click at [760, 29] on icon "button" at bounding box center [756, 29] width 10 height 10
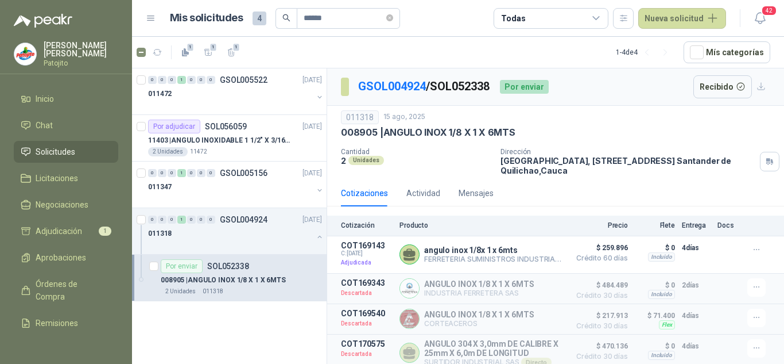
click at [240, 273] on div "008905 | ANGULO INOX 1/8 X 1 X 6MTS" at bounding box center [241, 280] width 161 height 14
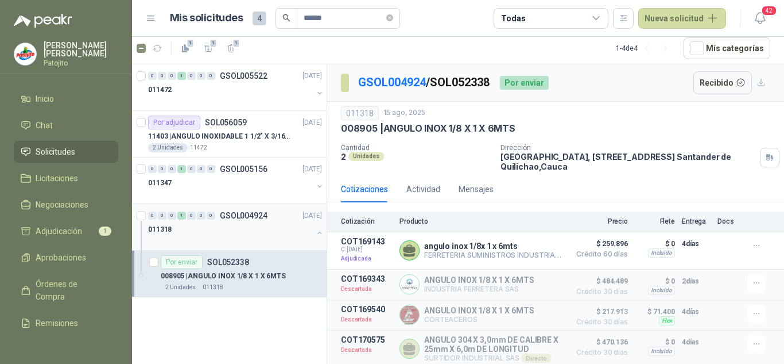
click at [245, 234] on div "011318" at bounding box center [230, 229] width 165 height 14
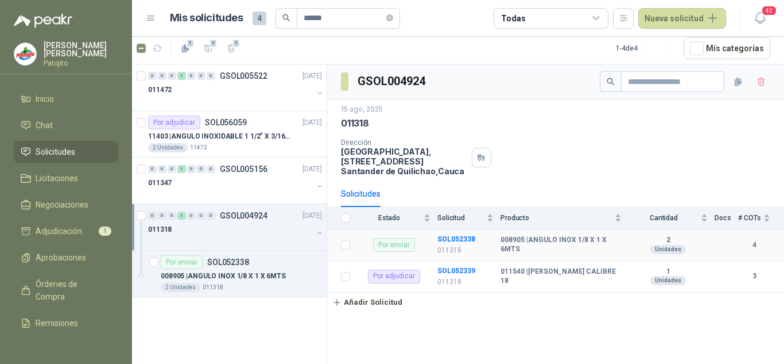
click at [465, 245] on p "011318" at bounding box center [466, 250] width 56 height 11
click at [270, 285] on div "2 Unidades 011318" at bounding box center [241, 287] width 161 height 9
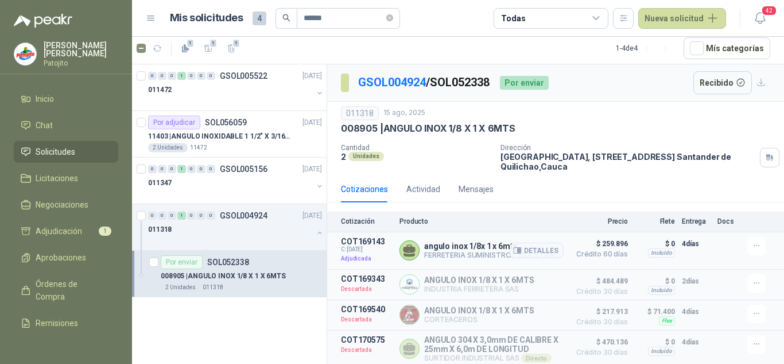
scroll to position [7, 0]
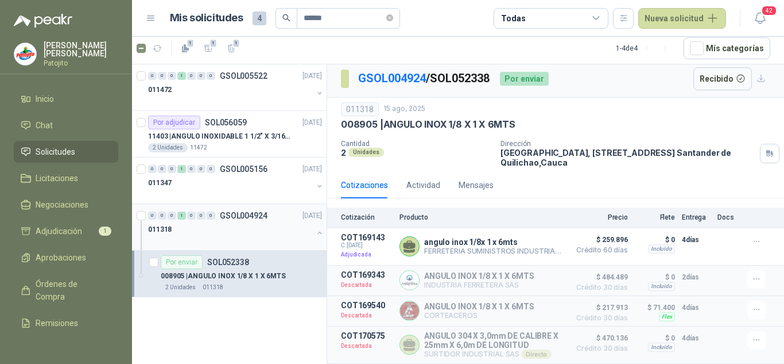
click at [300, 222] on div "011318" at bounding box center [230, 229] width 165 height 14
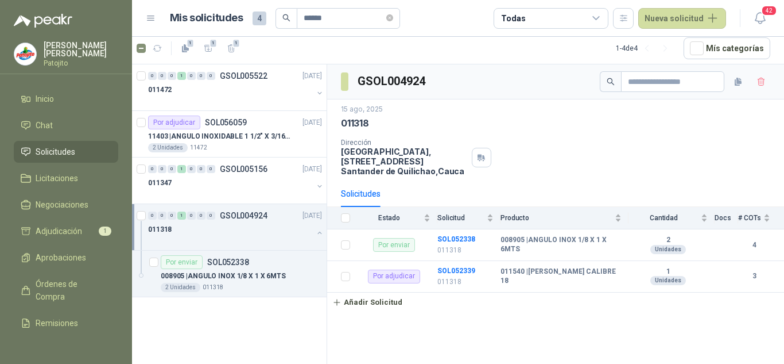
click at [63, 154] on span "Solicitudes" at bounding box center [56, 151] width 40 height 13
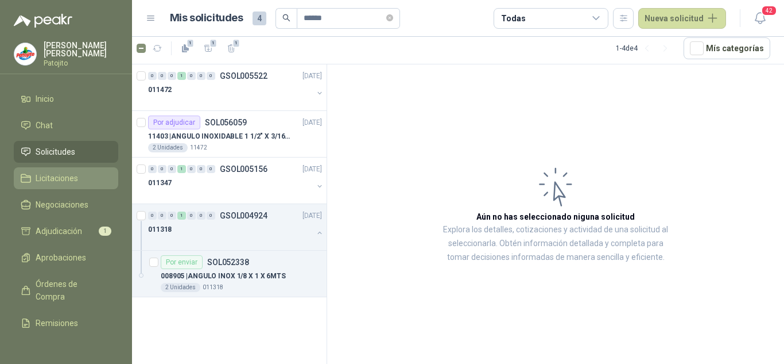
click at [75, 176] on span "Licitaciones" at bounding box center [57, 178] width 42 height 13
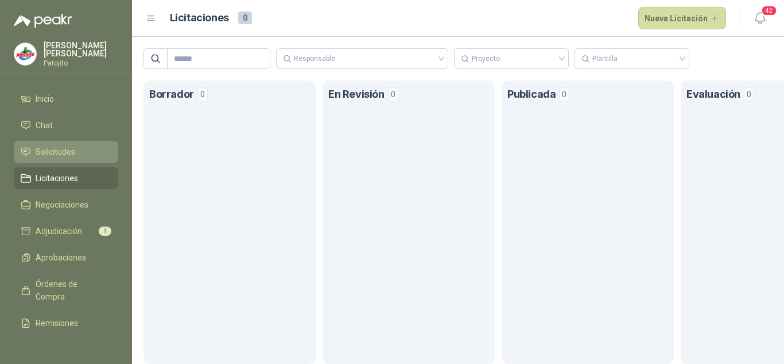
click at [77, 148] on li "Solicitudes" at bounding box center [66, 151] width 91 height 13
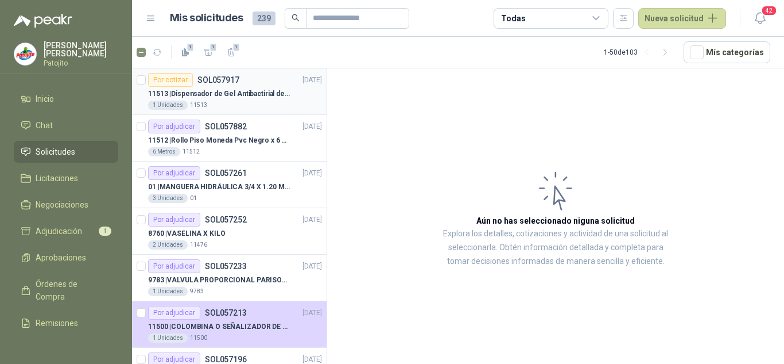
click at [255, 100] on div "11513 | Dispensador de Gel Antibactirial de Pedal" at bounding box center [235, 94] width 174 height 14
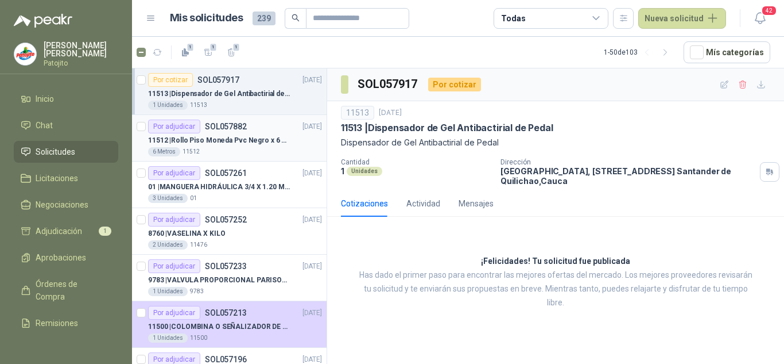
click at [247, 138] on p "11512 | [PERSON_NAME] Pvc Negro x 6 metros" at bounding box center [219, 140] width 143 height 11
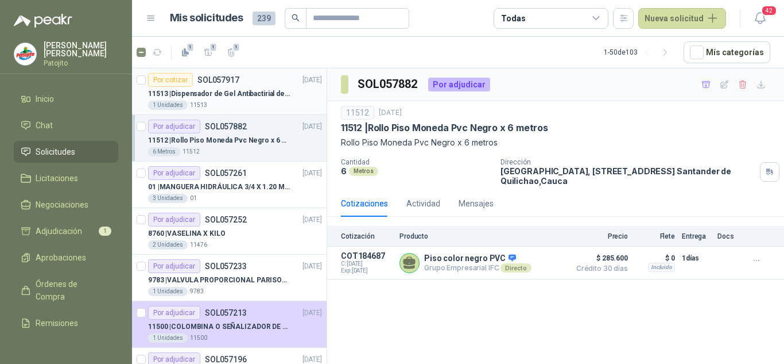
click at [241, 91] on p "11513 | Dispensador de Gel Antibactirial de Pedal" at bounding box center [219, 93] width 143 height 11
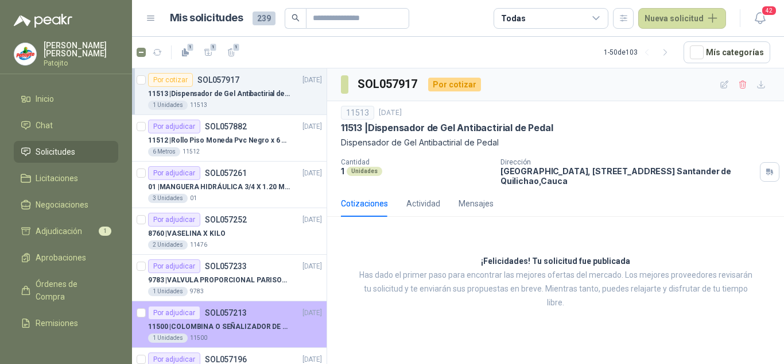
click at [260, 314] on div "Por adjudicar SOL057213 [DATE]" at bounding box center [235, 313] width 174 height 14
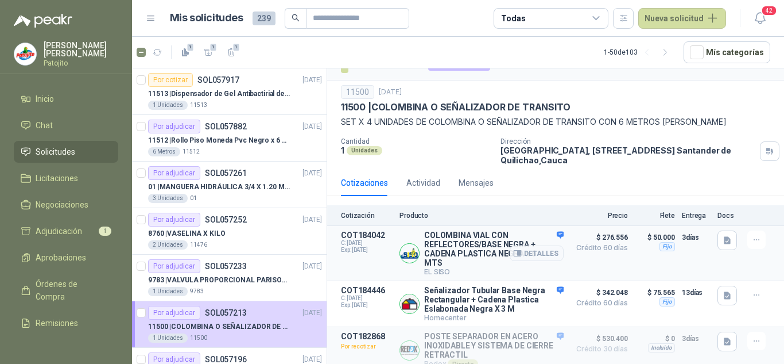
scroll to position [32, 0]
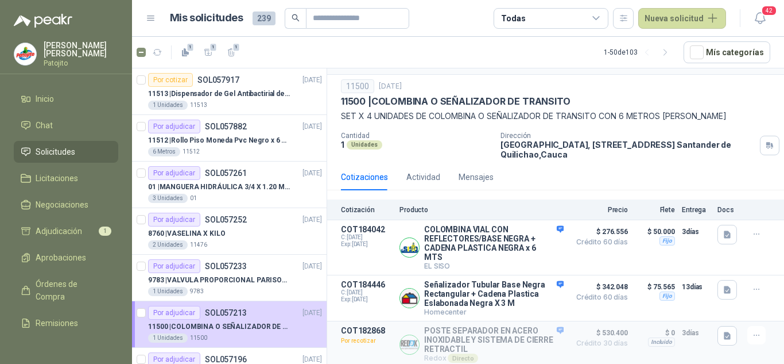
click at [65, 154] on span "Solicitudes" at bounding box center [56, 151] width 40 height 13
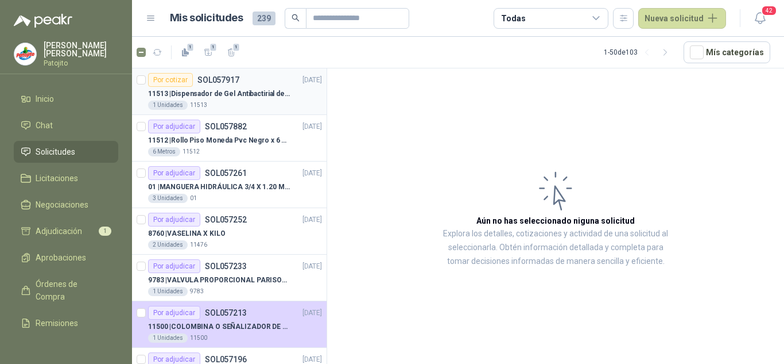
click at [241, 83] on div "Por cotizar SOL057917 [DATE]" at bounding box center [235, 80] width 174 height 14
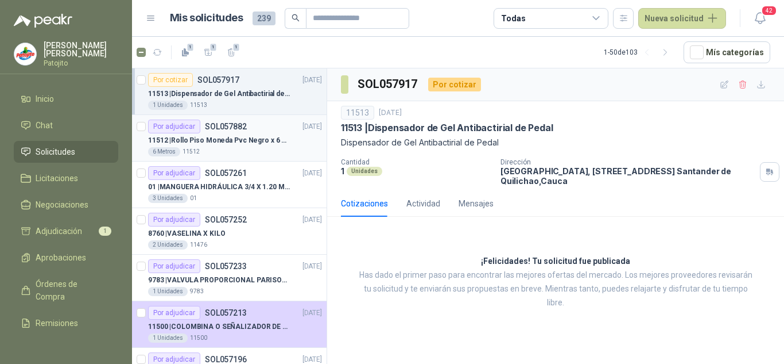
click at [232, 136] on p "11512 | [PERSON_NAME] Pvc Negro x 6 metros" at bounding box center [219, 140] width 143 height 11
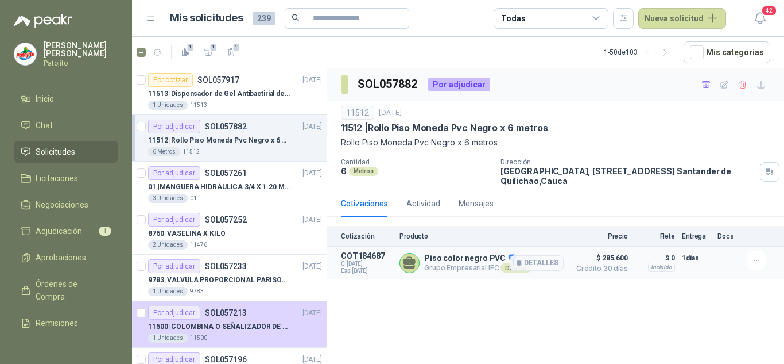
click at [511, 265] on div "Directo" at bounding box center [516, 267] width 30 height 9
click at [231, 175] on p "SOL057261" at bounding box center [226, 173] width 42 height 8
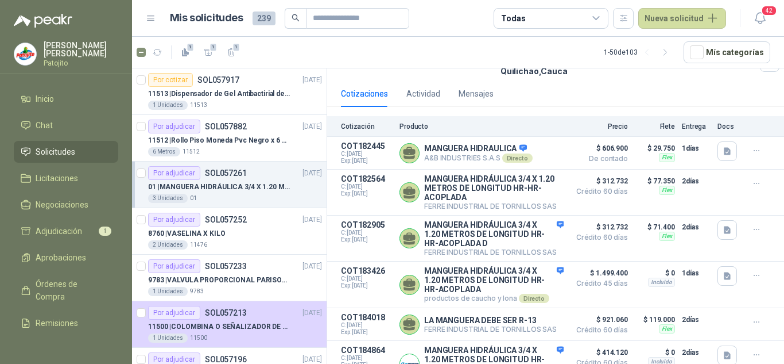
scroll to position [195, 0]
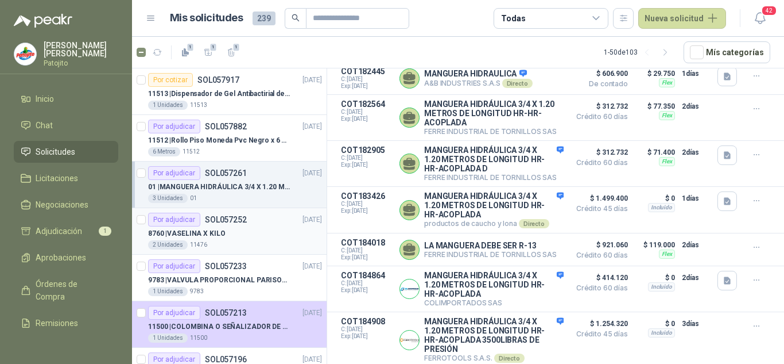
click at [219, 222] on p "SOL057252" at bounding box center [226, 219] width 42 height 8
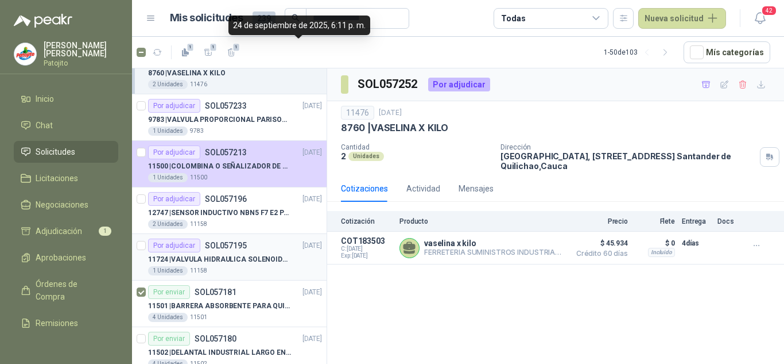
scroll to position [172, 0]
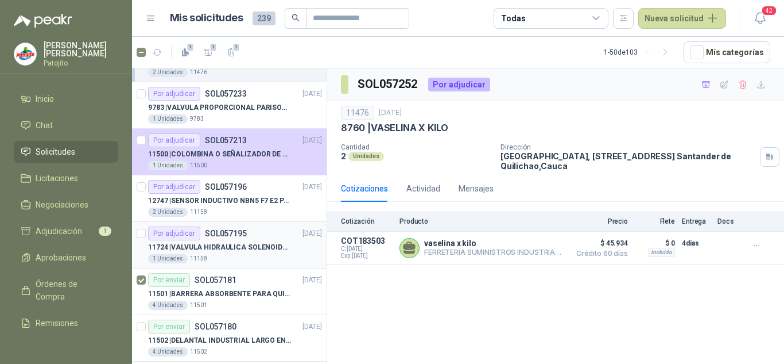
click at [253, 243] on p "11724 | VALVULA HIDRAULICA SOLENOIDE SV08-20 REF : SV08-3B-N-24DC-DG NORMALMENT…" at bounding box center [219, 247] width 143 height 11
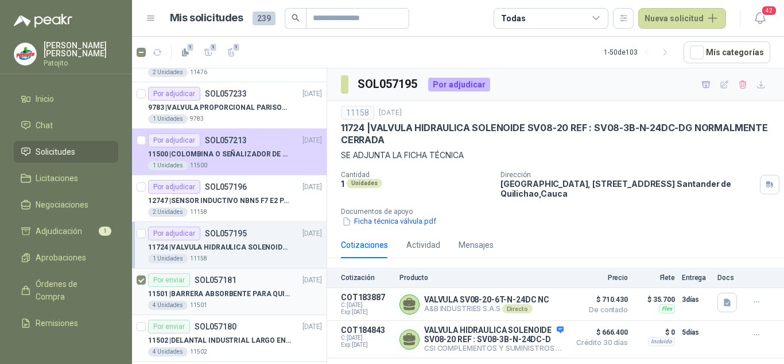
click at [245, 281] on div "Por enviar SOL057181 [DATE]" at bounding box center [235, 280] width 174 height 14
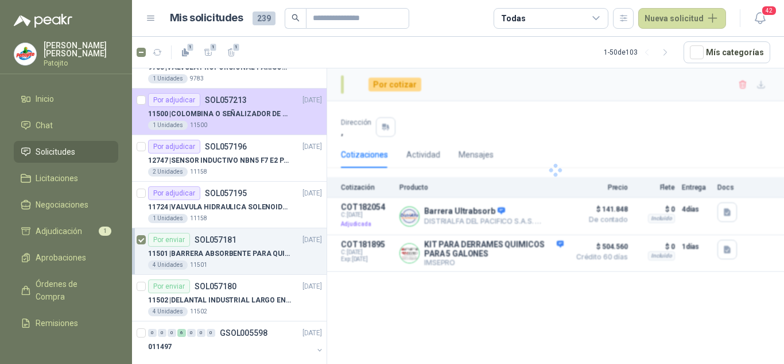
scroll to position [230, 0]
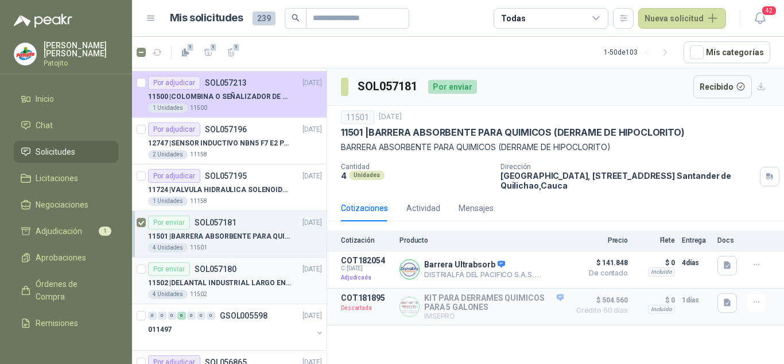
click at [231, 281] on p "11502 | DELANTAL INDUSTRIAL LARGO EN PVC COLOR AMARILLO" at bounding box center [219, 282] width 143 height 11
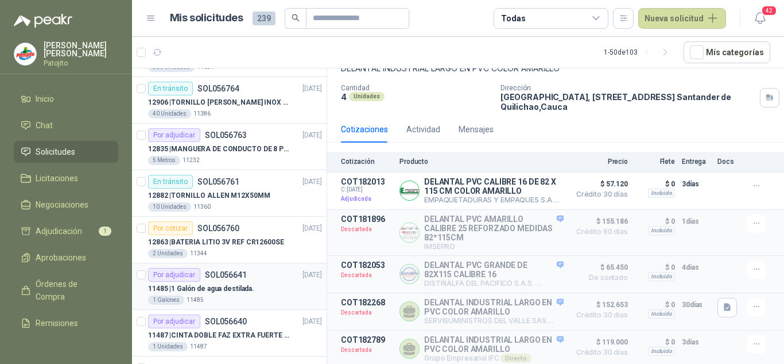
scroll to position [804, 0]
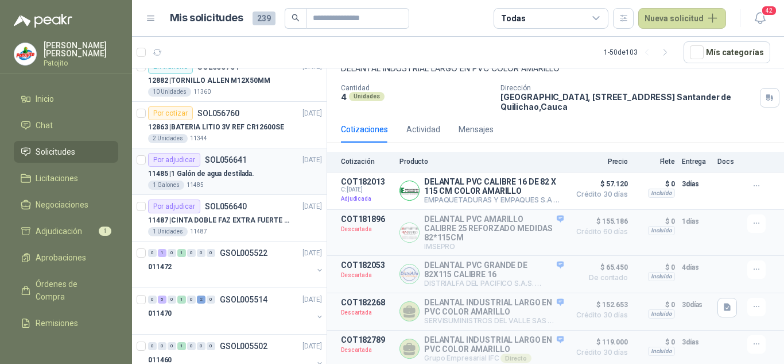
click at [254, 186] on div "1 Galones 11485" at bounding box center [235, 184] width 174 height 9
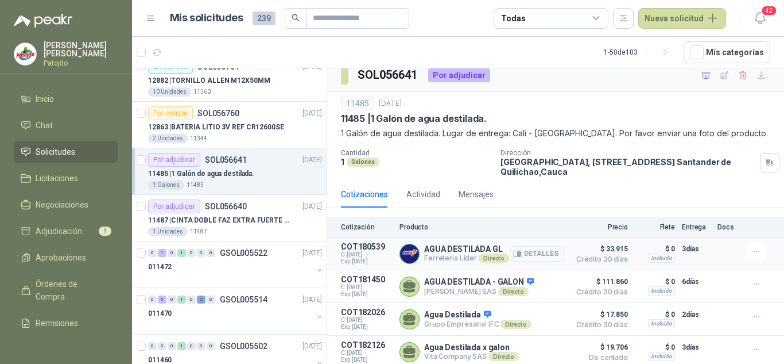
scroll to position [12, 0]
click at [239, 172] on p "11485 | 1 Galón de agua destilada." at bounding box center [201, 173] width 106 height 11
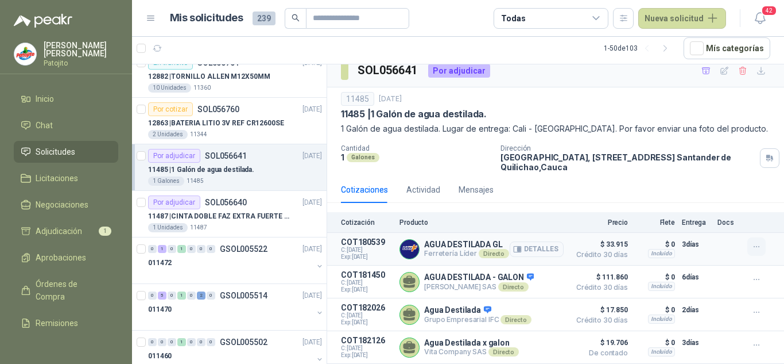
click at [752, 242] on icon "button" at bounding box center [757, 247] width 10 height 10
click at [631, 183] on div "Cotizaciones Actividad Mensajes" at bounding box center [556, 189] width 430 height 26
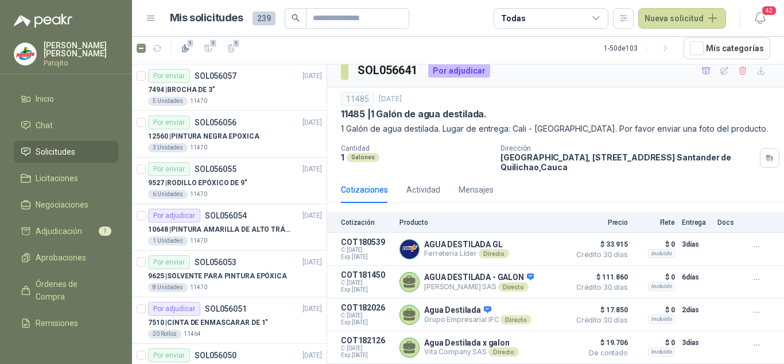
scroll to position [2043, 0]
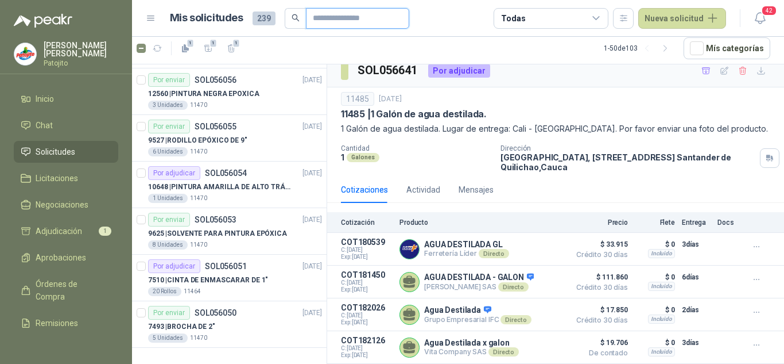
click at [326, 15] on input "text" at bounding box center [353, 19] width 80 height 20
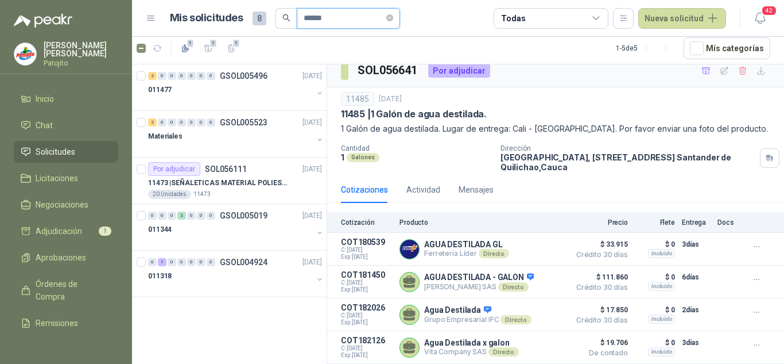
scroll to position [0, 0]
type input "******"
click at [230, 262] on p "GSOL004924" at bounding box center [244, 262] width 48 height 8
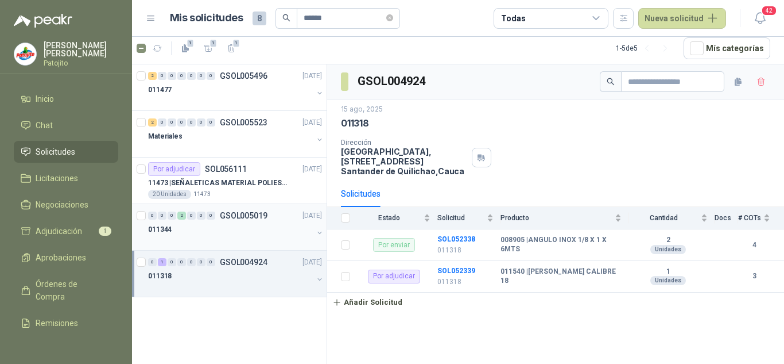
click at [237, 214] on p "GSOL005019" at bounding box center [244, 215] width 48 height 8
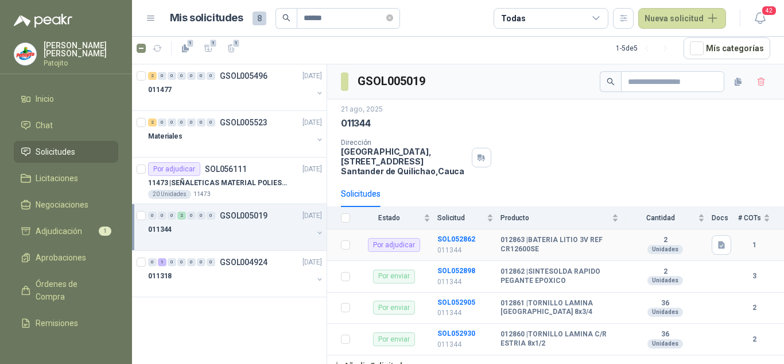
scroll to position [11, 0]
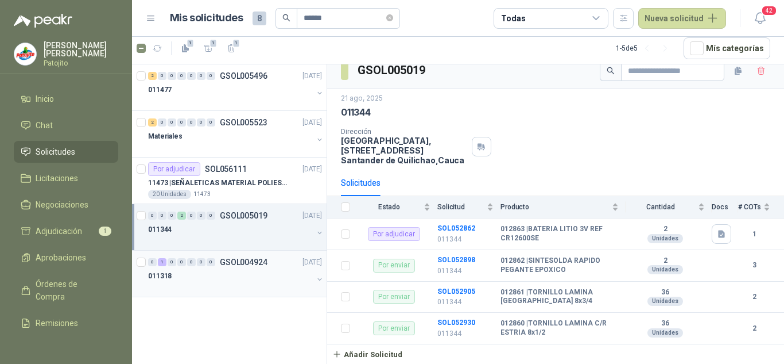
click at [243, 268] on div "0 1 0 0 0 0 0 GSOL004924 [DATE]" at bounding box center [236, 262] width 176 height 14
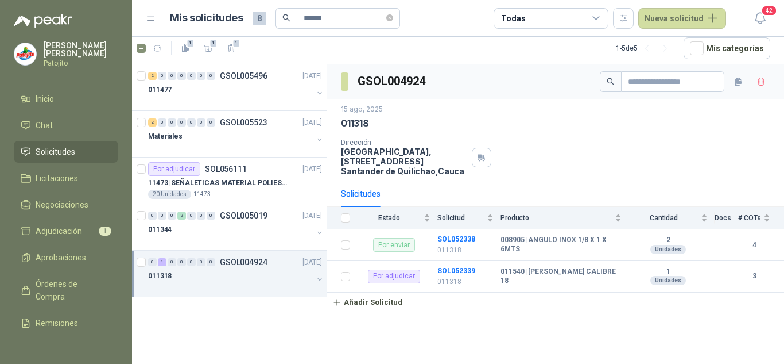
click at [382, 77] on h3 "GSOL004924" at bounding box center [392, 81] width 69 height 18
copy h3 "GSOL004924"
click at [609, 279] on b "011540 | [PERSON_NAME] CALIBRE 18" at bounding box center [561, 276] width 121 height 18
click at [488, 238] on td "SOL052338 011318" at bounding box center [469, 245] width 63 height 32
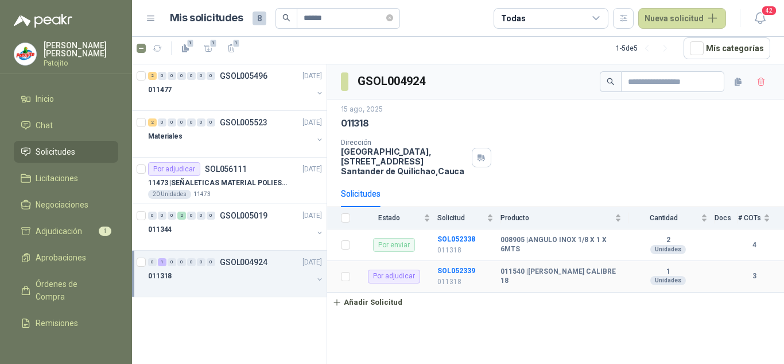
click at [496, 266] on td "SOL052339 011318" at bounding box center [469, 277] width 63 height 32
click at [146, 17] on icon at bounding box center [151, 18] width 10 height 10
